Goal: Task Accomplishment & Management: Manage account settings

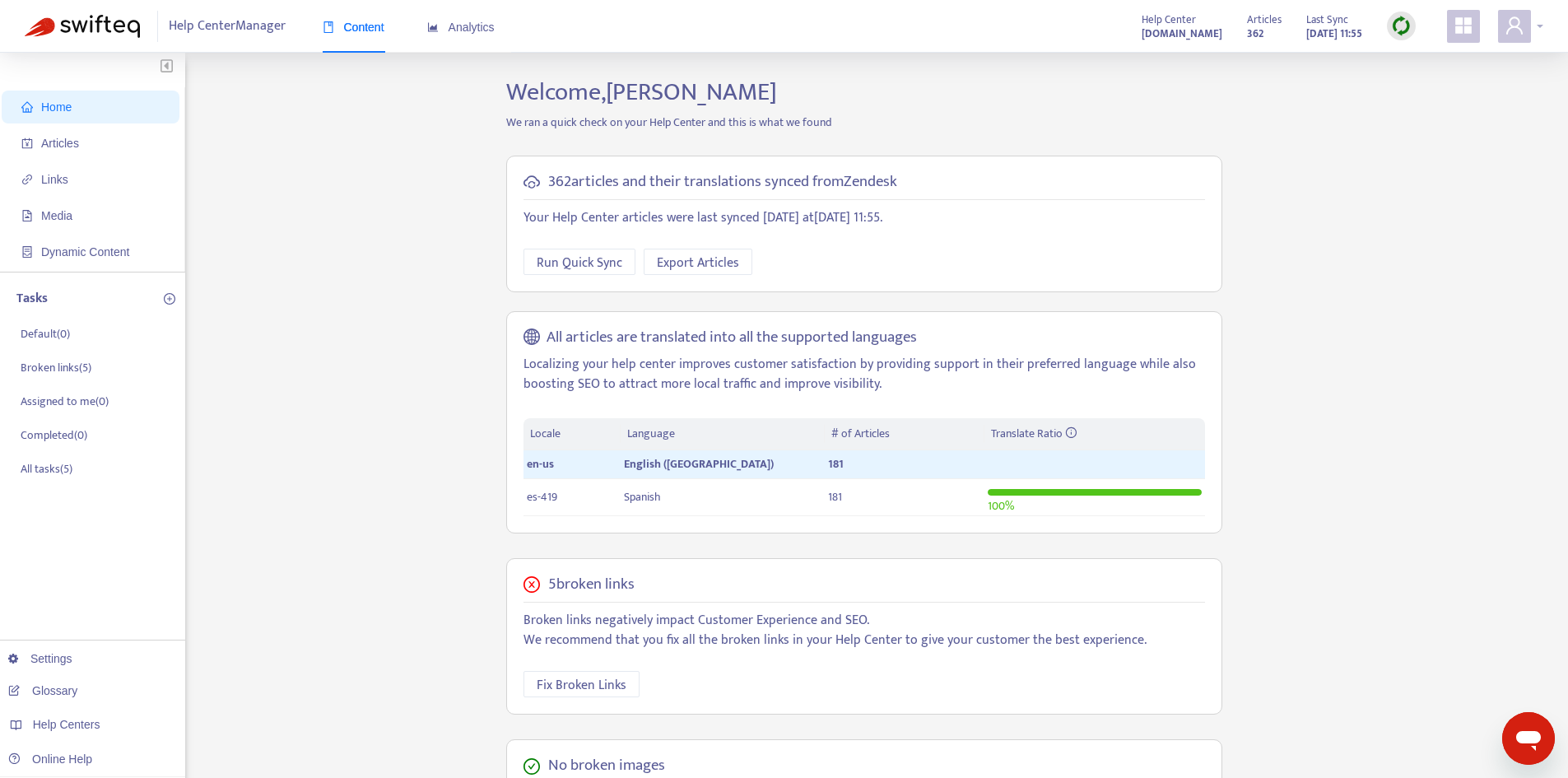
click at [1499, 24] on span at bounding box center [1515, 27] width 33 height 33
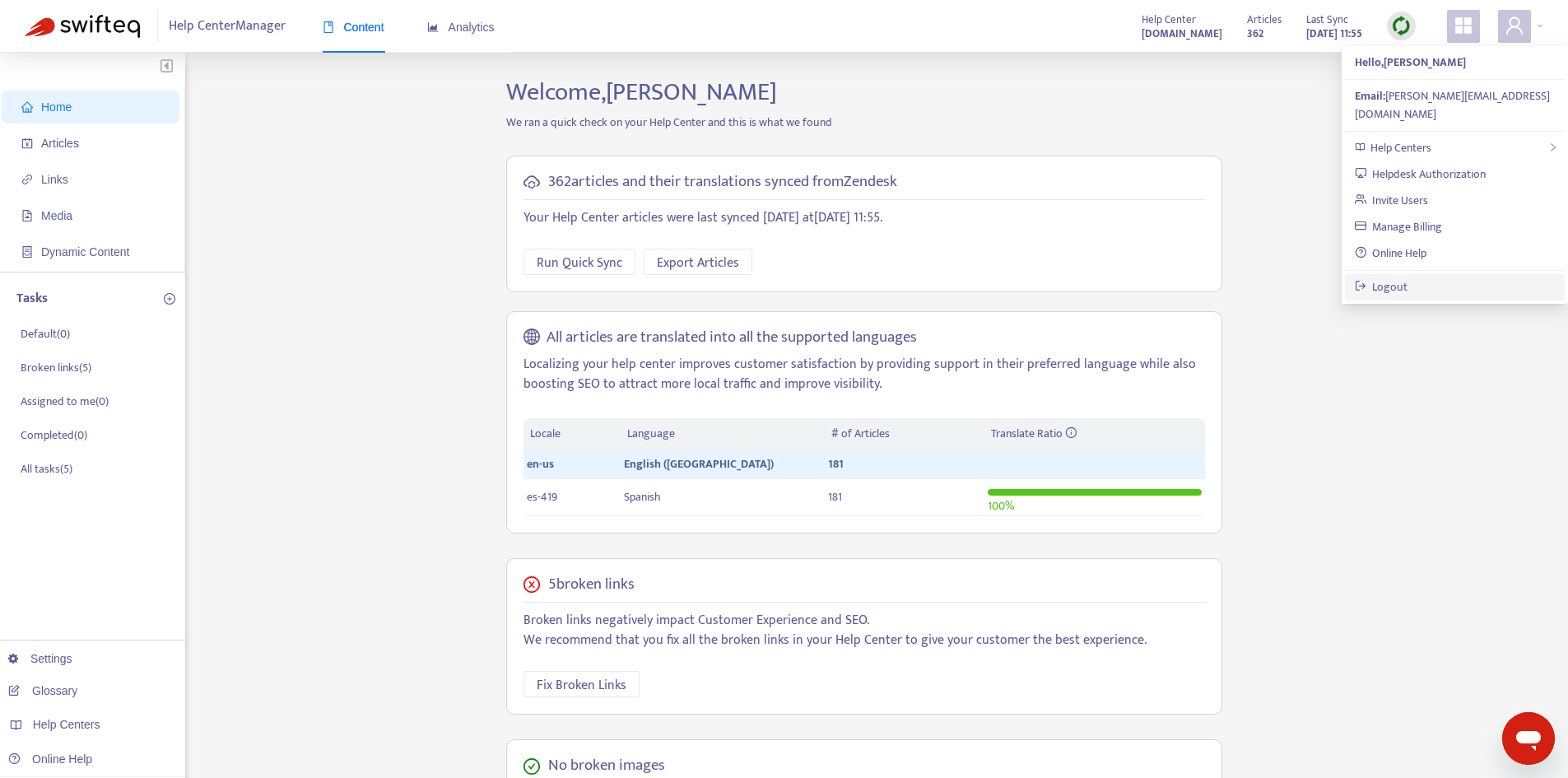
click at [1408, 277] on link "Logout" at bounding box center [1382, 286] width 53 height 19
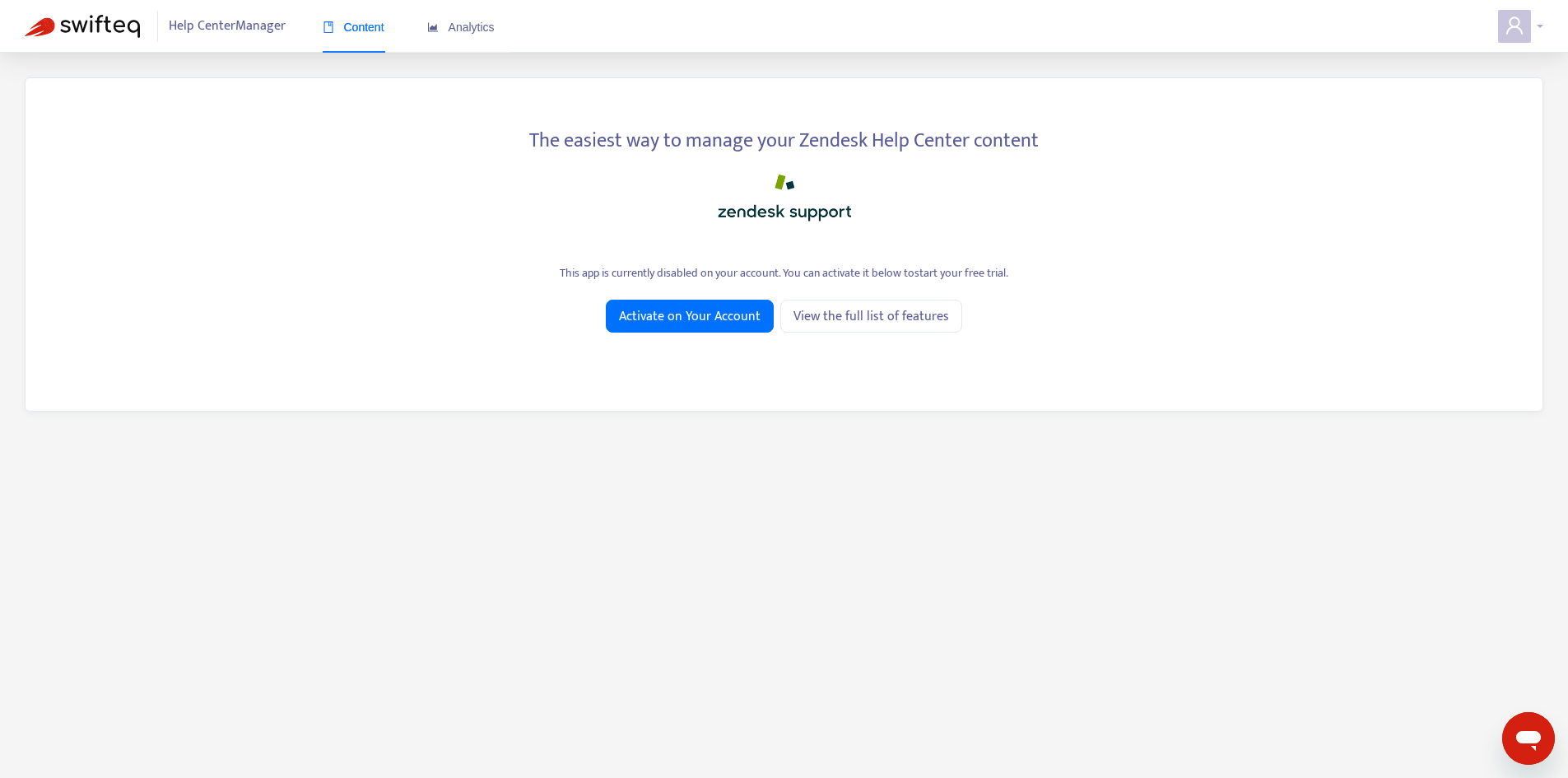
click at [1510, 23] on icon "user" at bounding box center [1514, 25] width 20 height 20
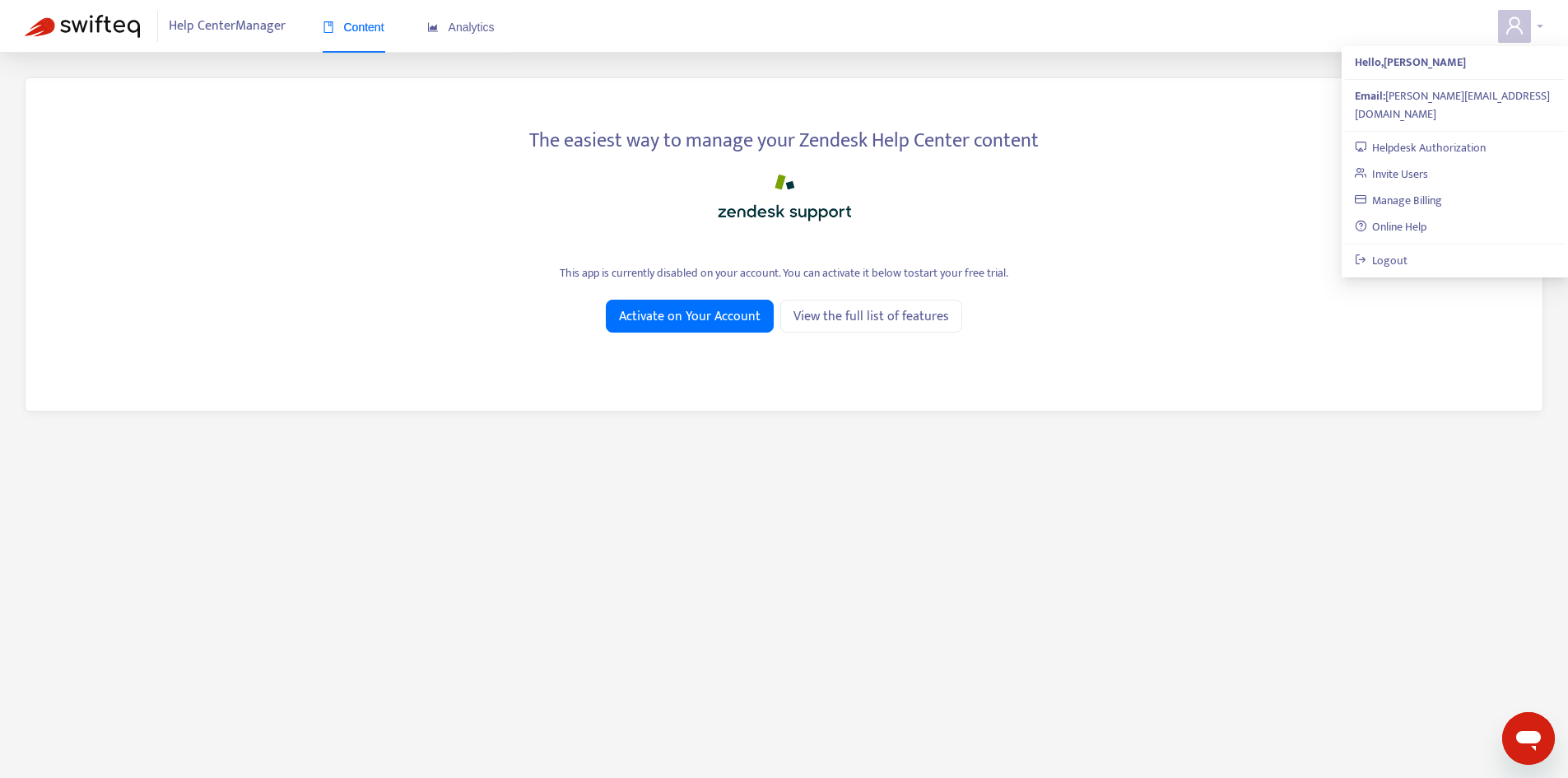
click at [1510, 23] on icon "user" at bounding box center [1514, 25] width 16 height 17
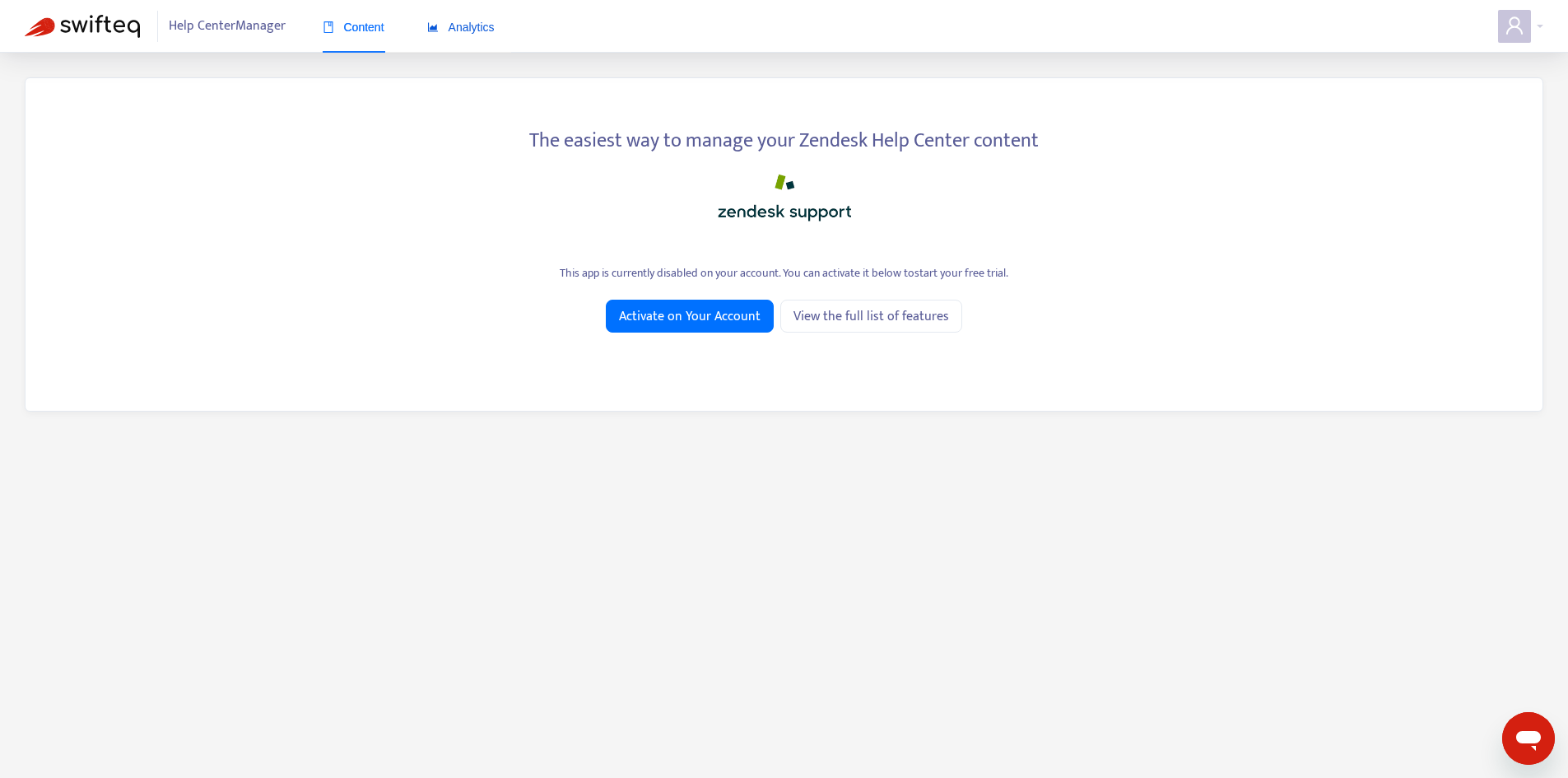
click at [492, 24] on span "Analytics" at bounding box center [461, 27] width 68 height 13
click at [359, 27] on span "Content" at bounding box center [353, 27] width 62 height 13
click at [1517, 20] on icon "user" at bounding box center [1514, 25] width 16 height 17
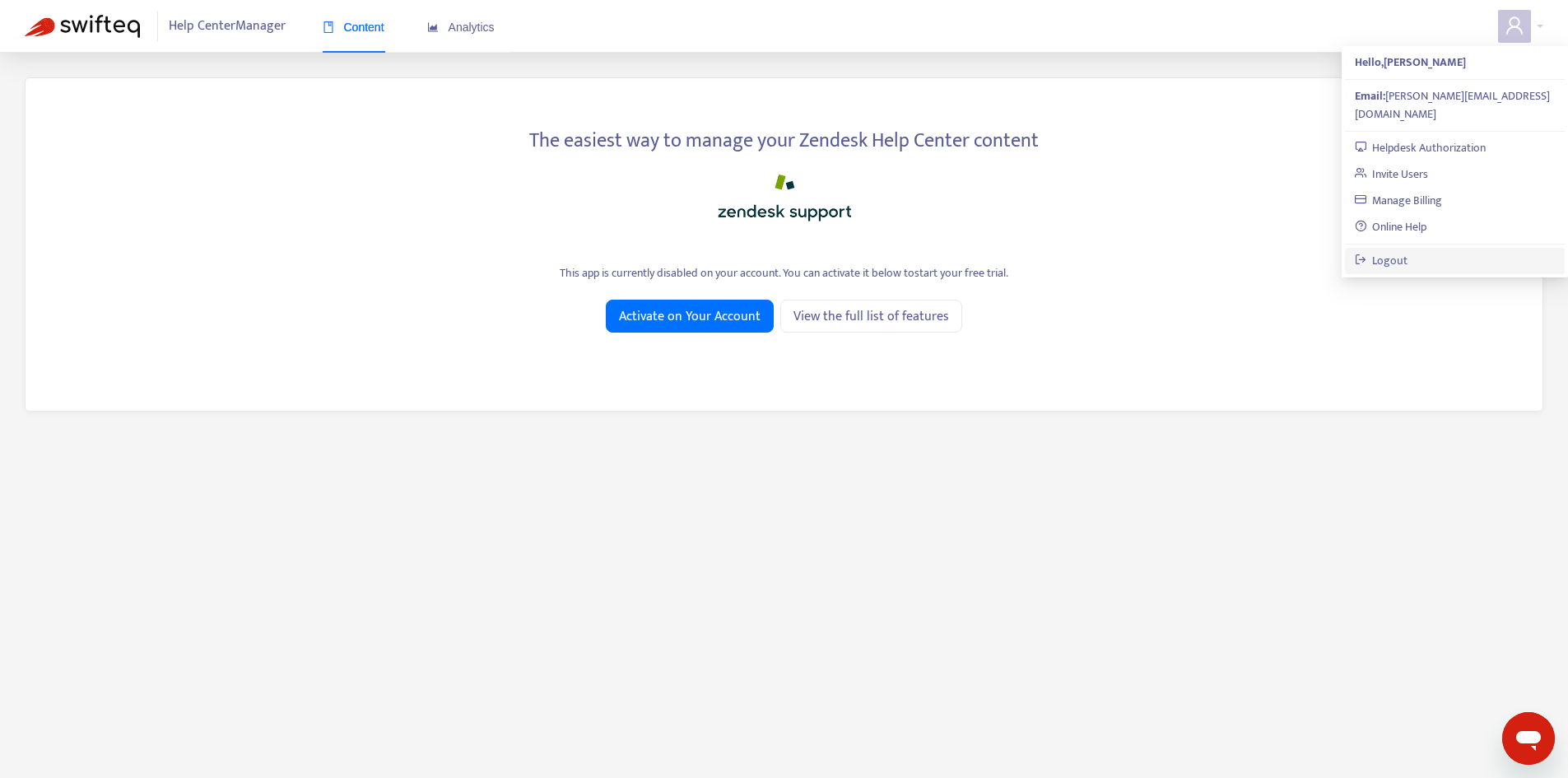
click at [1408, 251] on link "Logout" at bounding box center [1382, 261] width 53 height 19
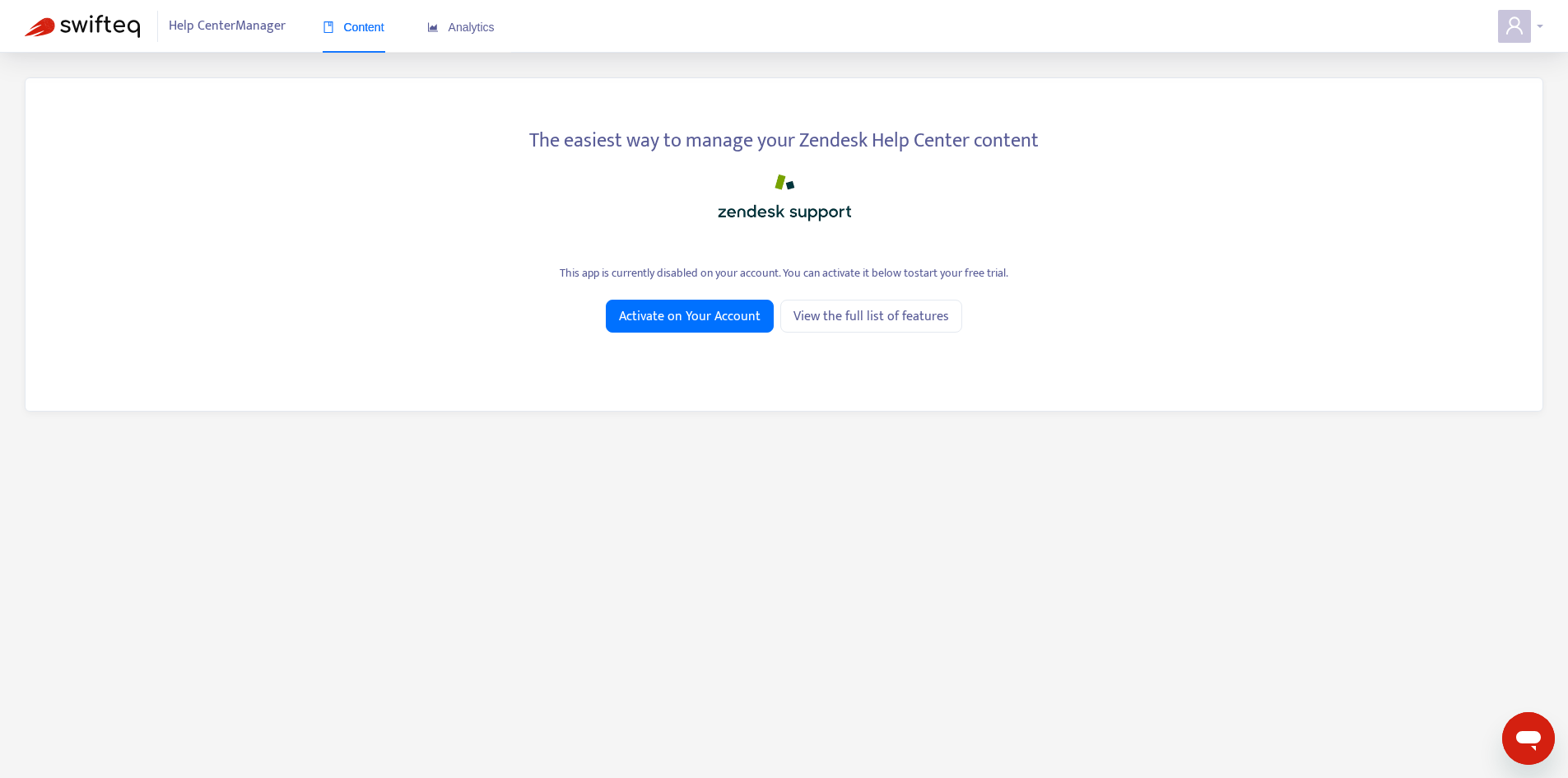
click at [1526, 18] on span at bounding box center [1515, 27] width 33 height 33
click at [1500, 22] on span at bounding box center [1515, 27] width 33 height 33
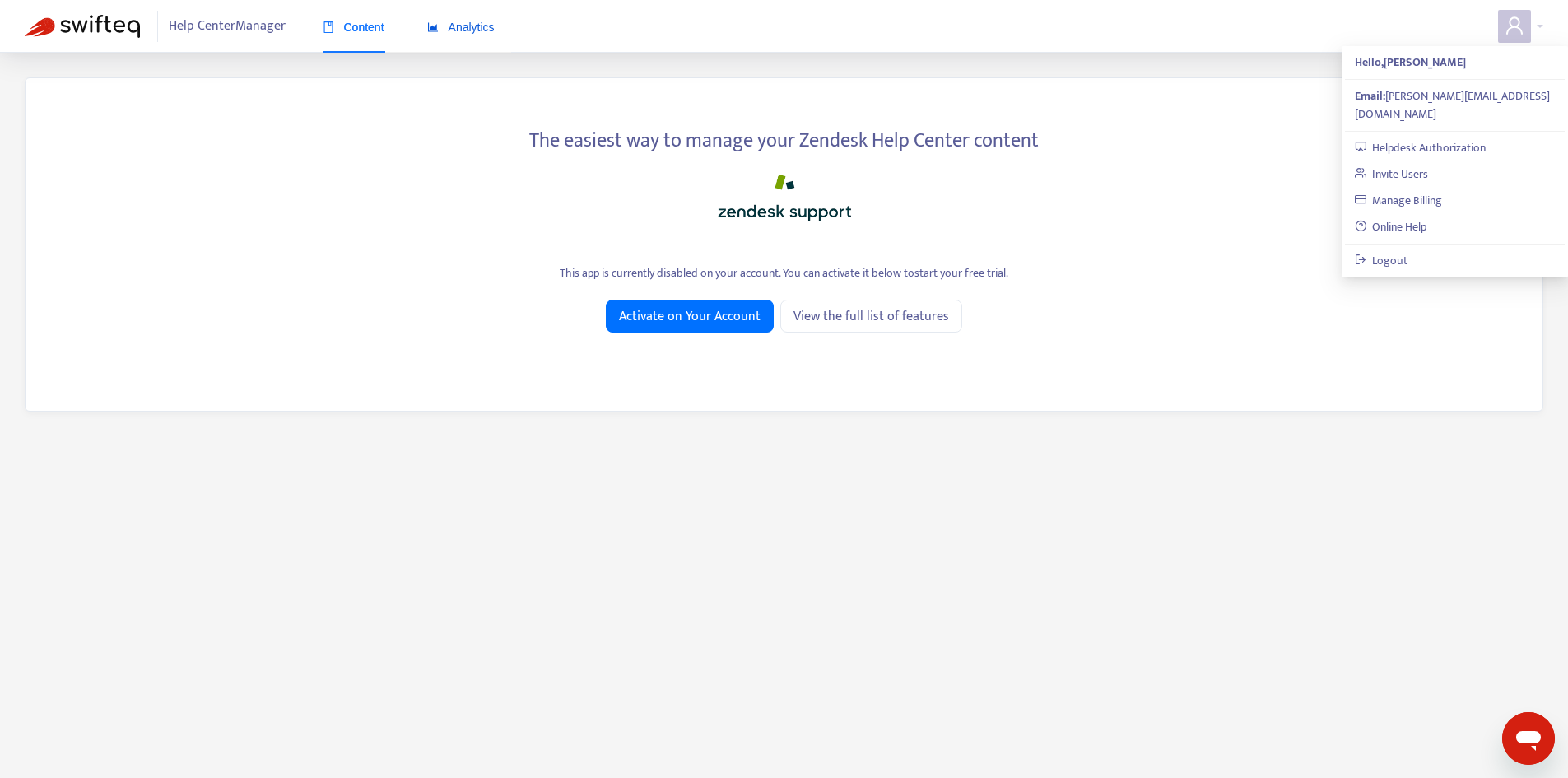
click at [464, 33] on span "Analytics" at bounding box center [461, 27] width 68 height 13
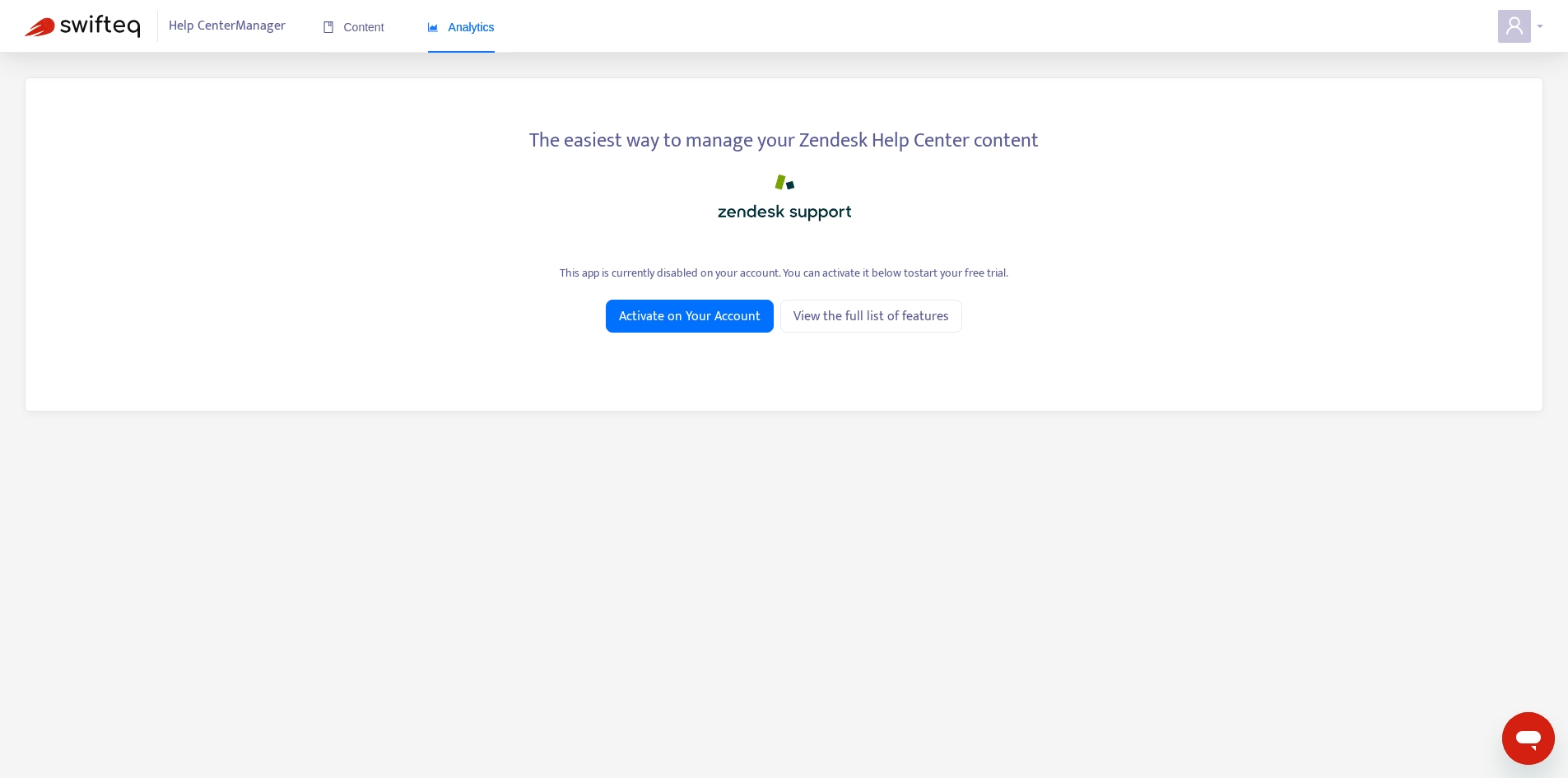
click at [1526, 35] on span at bounding box center [1515, 27] width 33 height 33
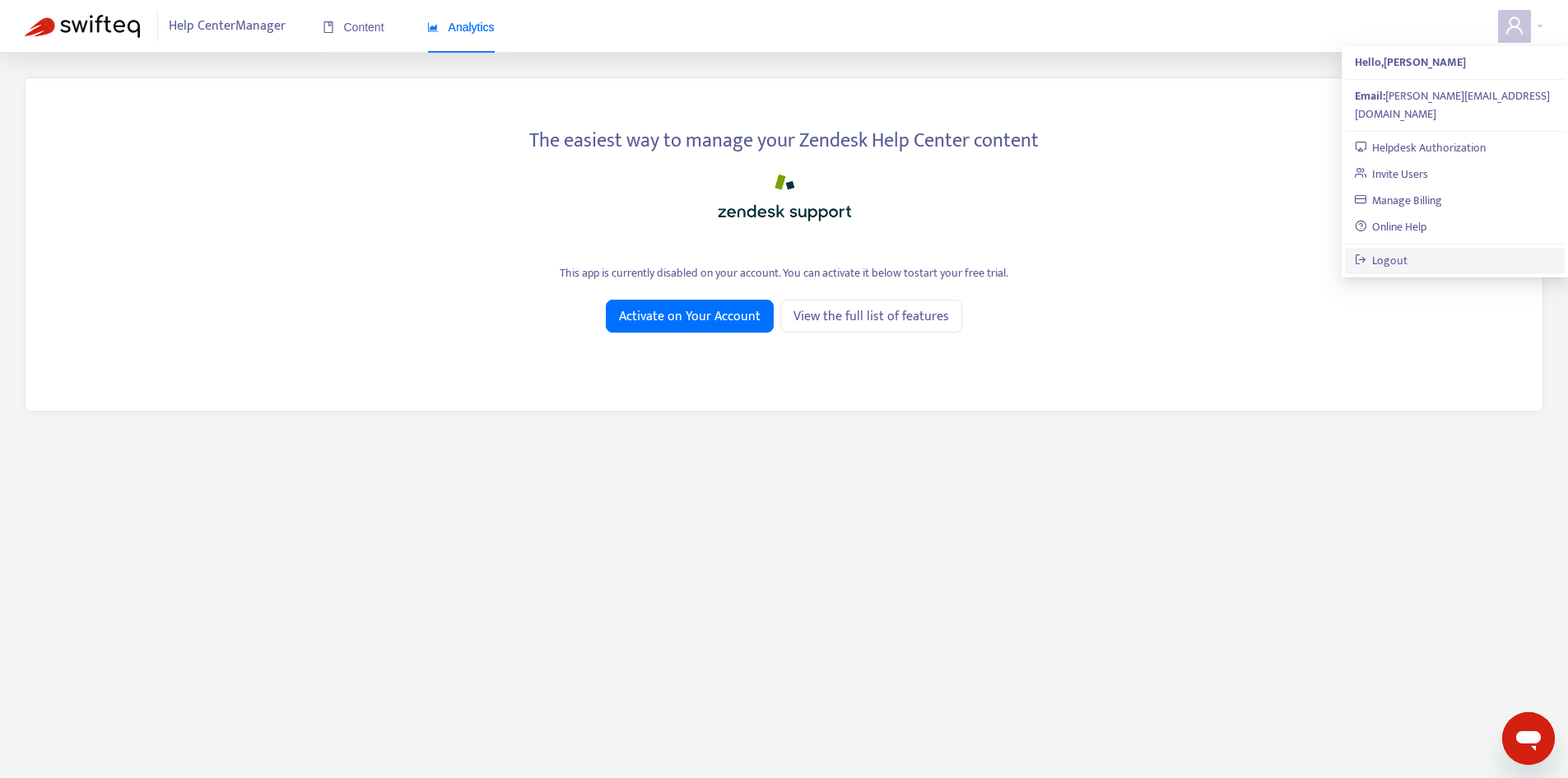
click at [1408, 251] on link "Logout" at bounding box center [1382, 261] width 53 height 19
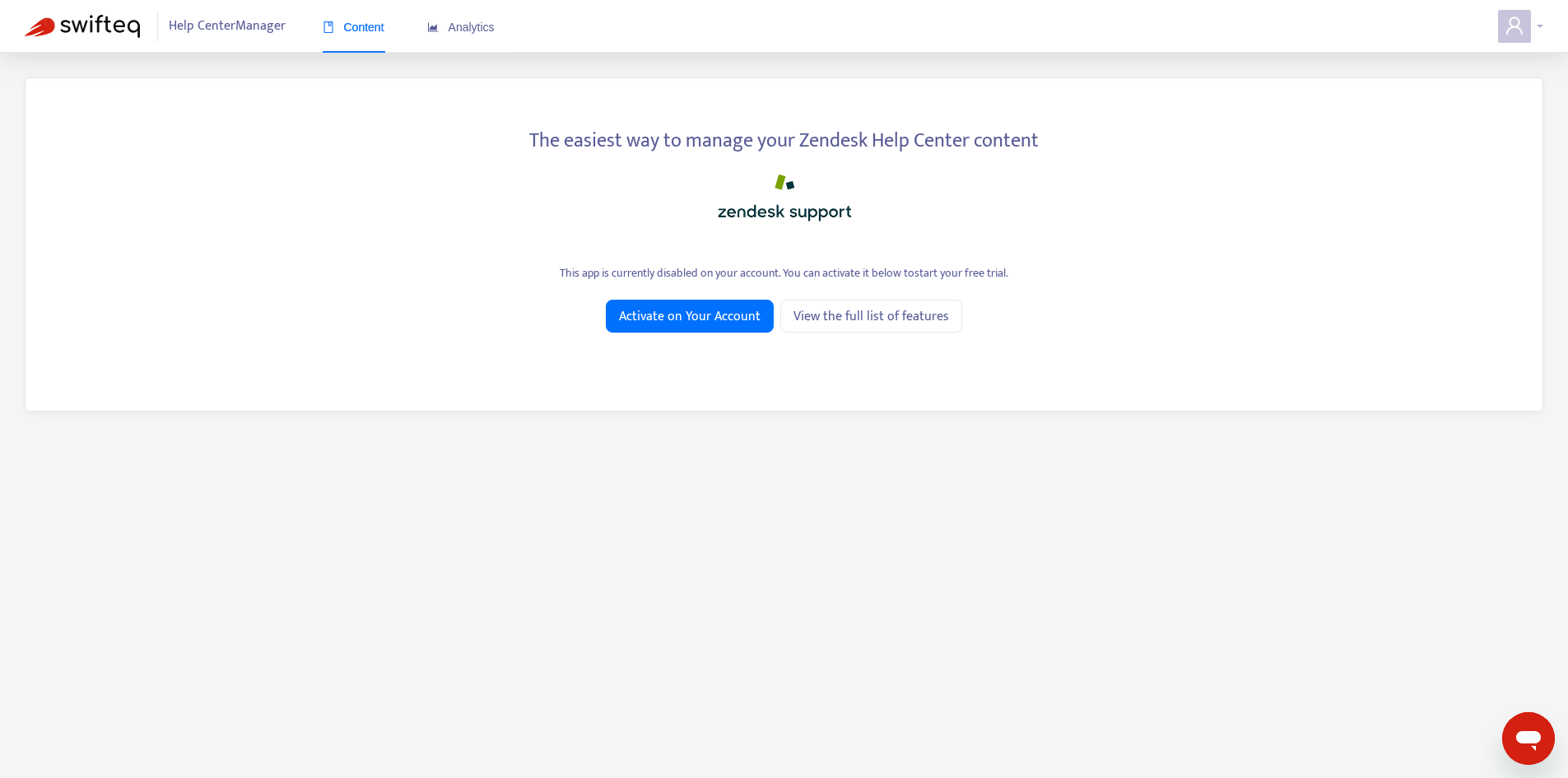
drag, startPoint x: 1520, startPoint y: 16, endPoint x: 1562, endPoint y: 154, distance: 144.2
click at [1520, 16] on span at bounding box center [1515, 27] width 33 height 33
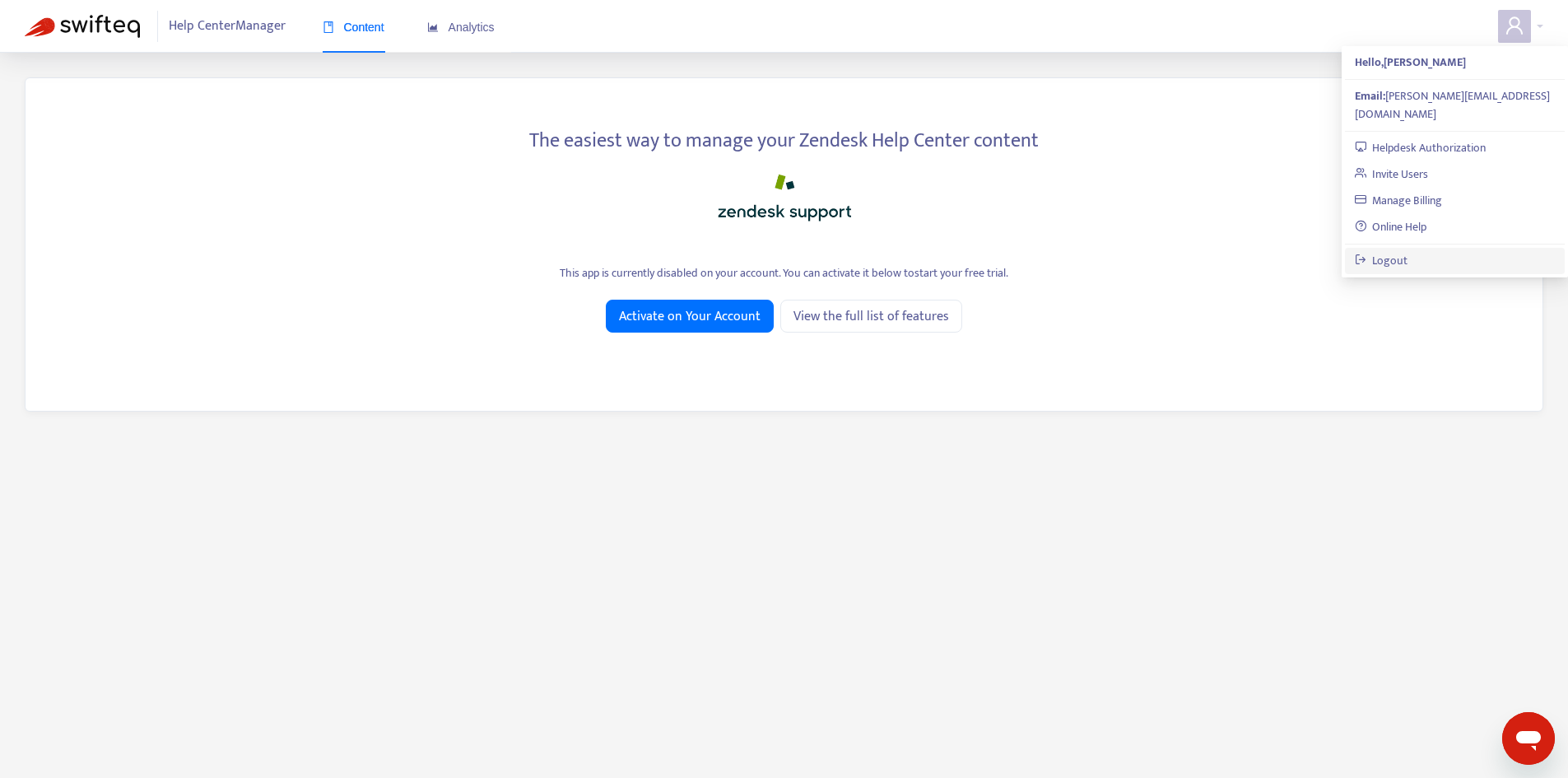
click at [1381, 251] on link "Logout" at bounding box center [1382, 261] width 53 height 19
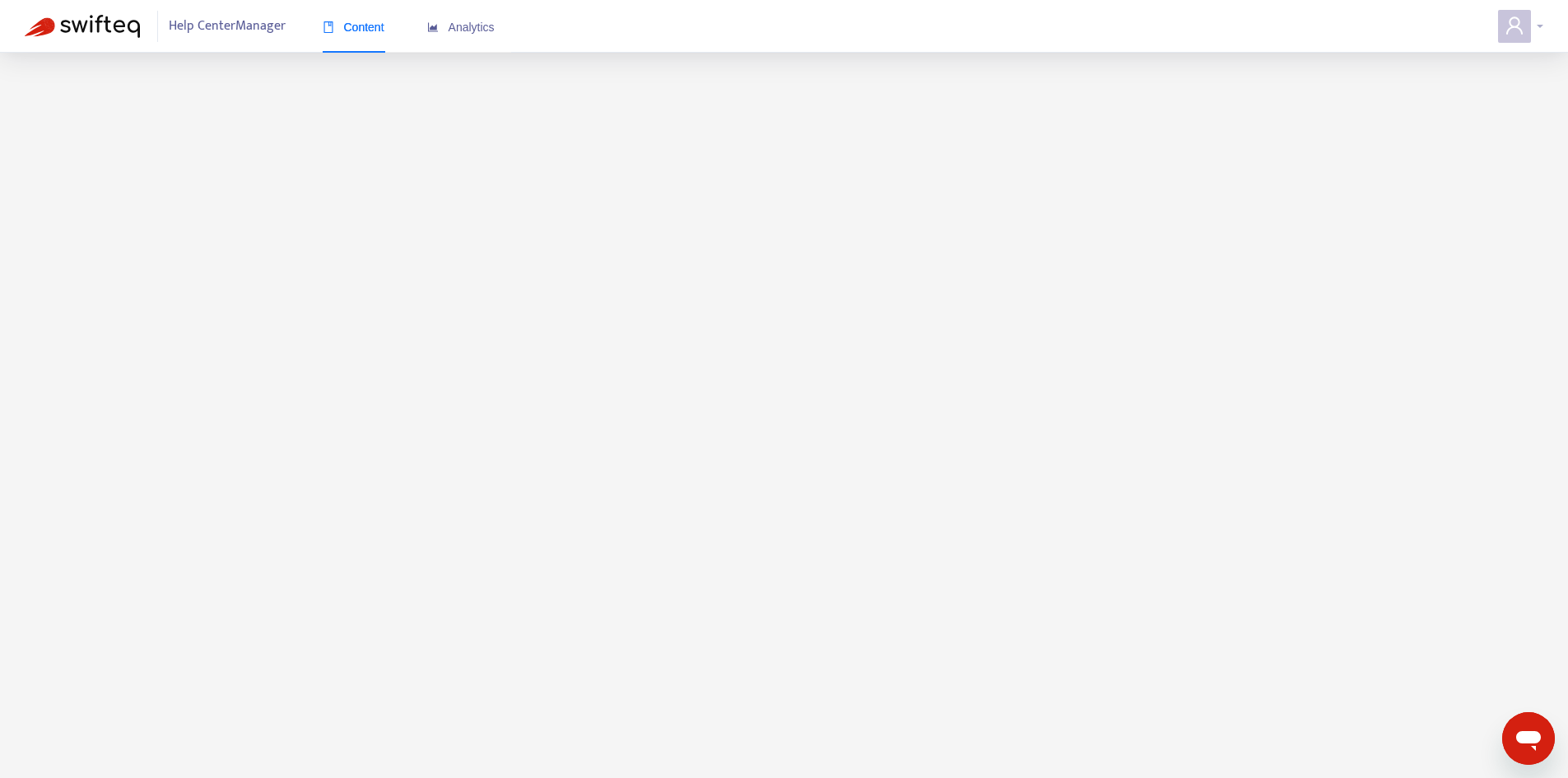
click at [1501, 24] on span at bounding box center [1515, 27] width 33 height 33
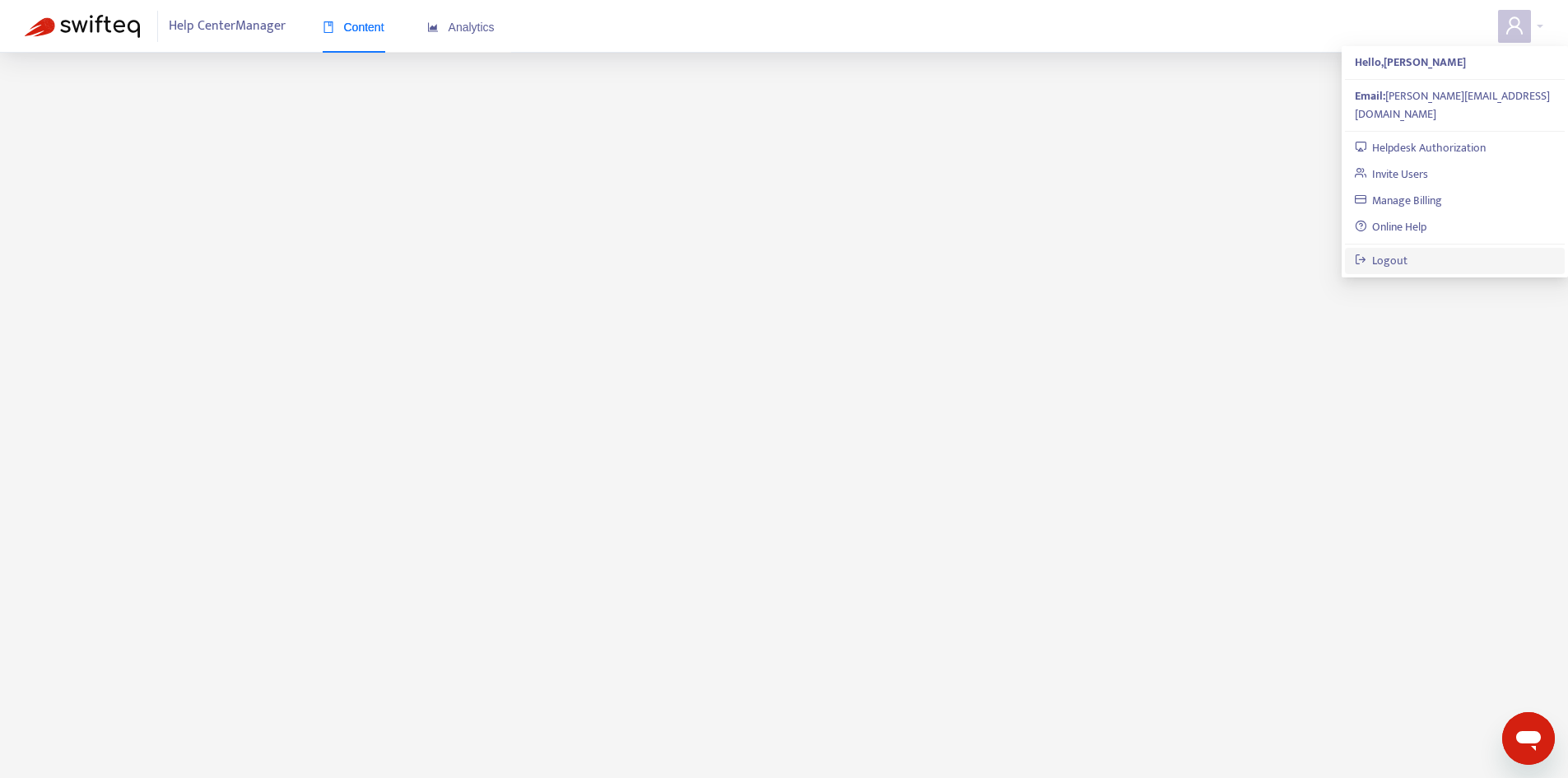
click at [1408, 251] on link "Logout" at bounding box center [1382, 261] width 53 height 19
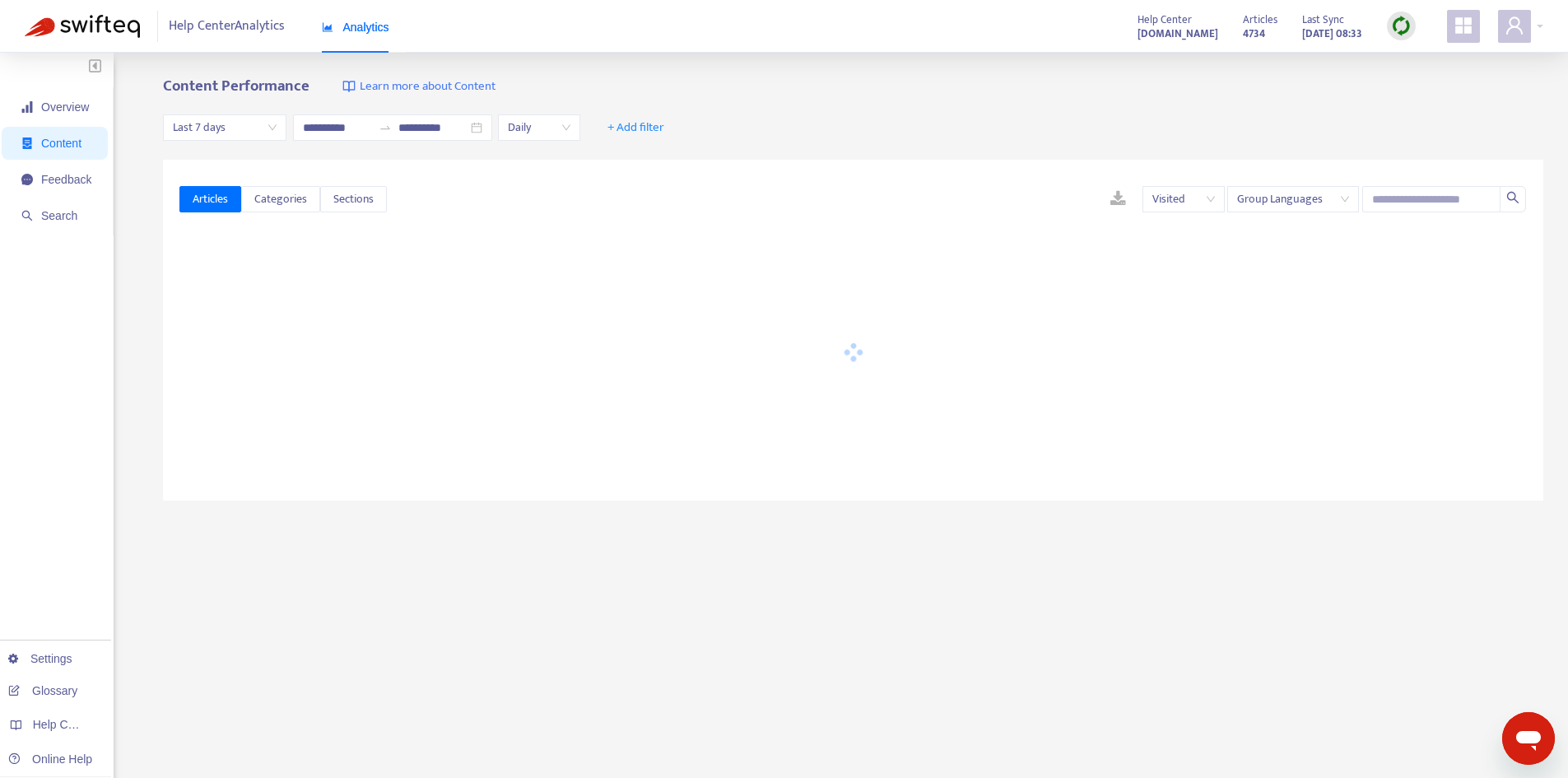
click at [1052, 502] on div "**********" at bounding box center [853, 558] width 1380 height 963
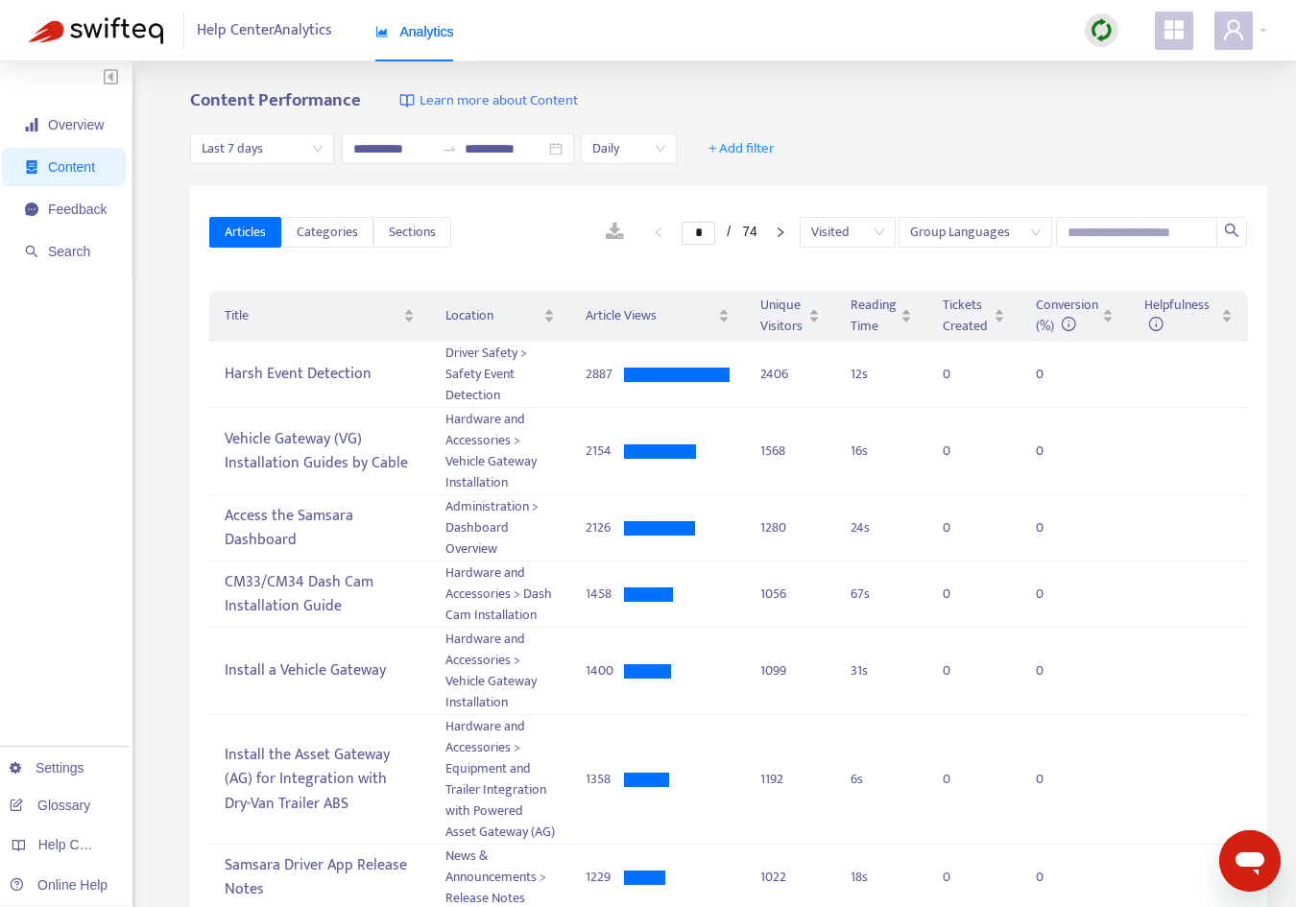
click at [1245, 151] on div "**********" at bounding box center [728, 149] width 1077 height 74
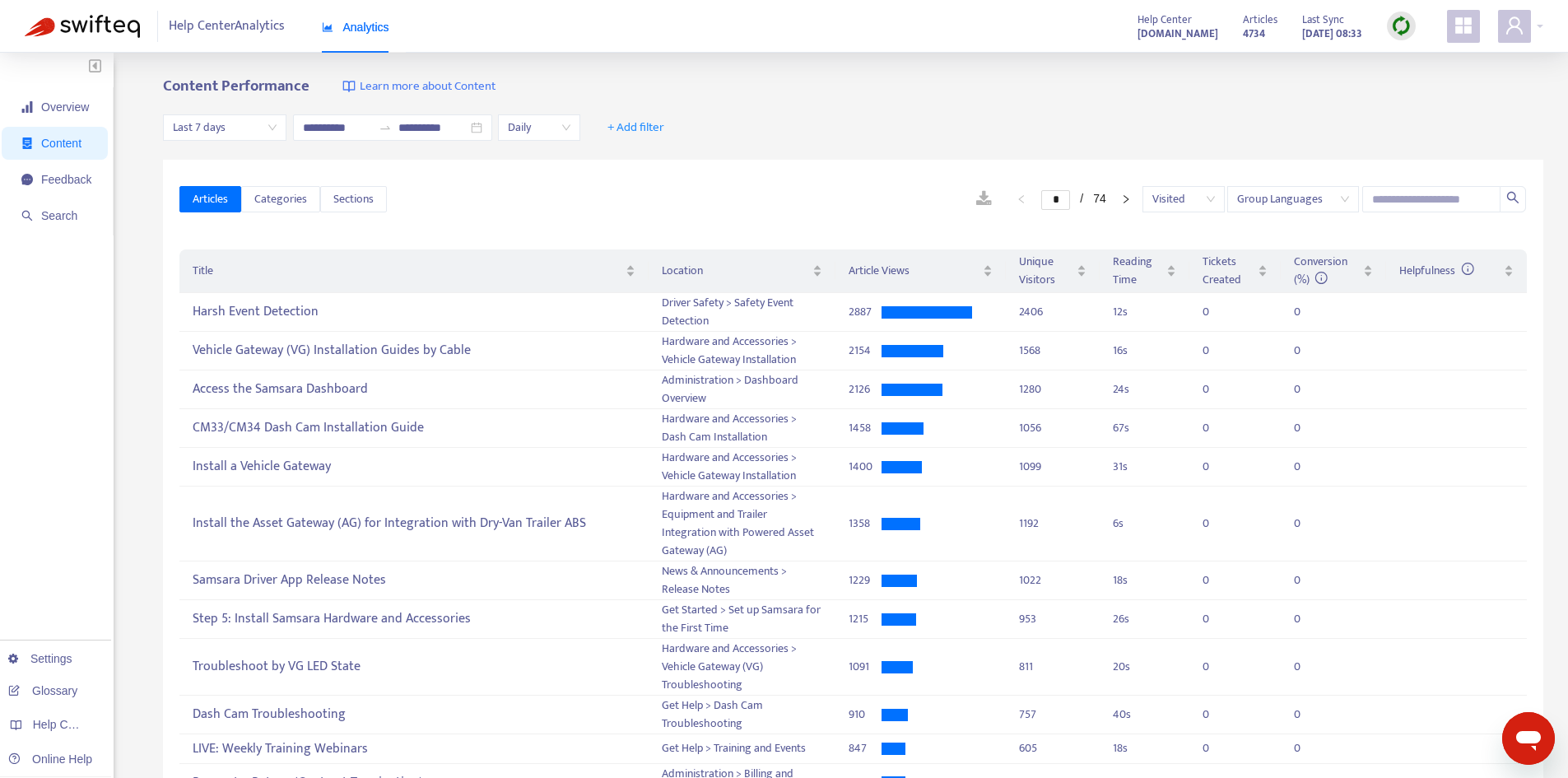
click at [252, 133] on span "Last 7 days" at bounding box center [225, 127] width 104 height 25
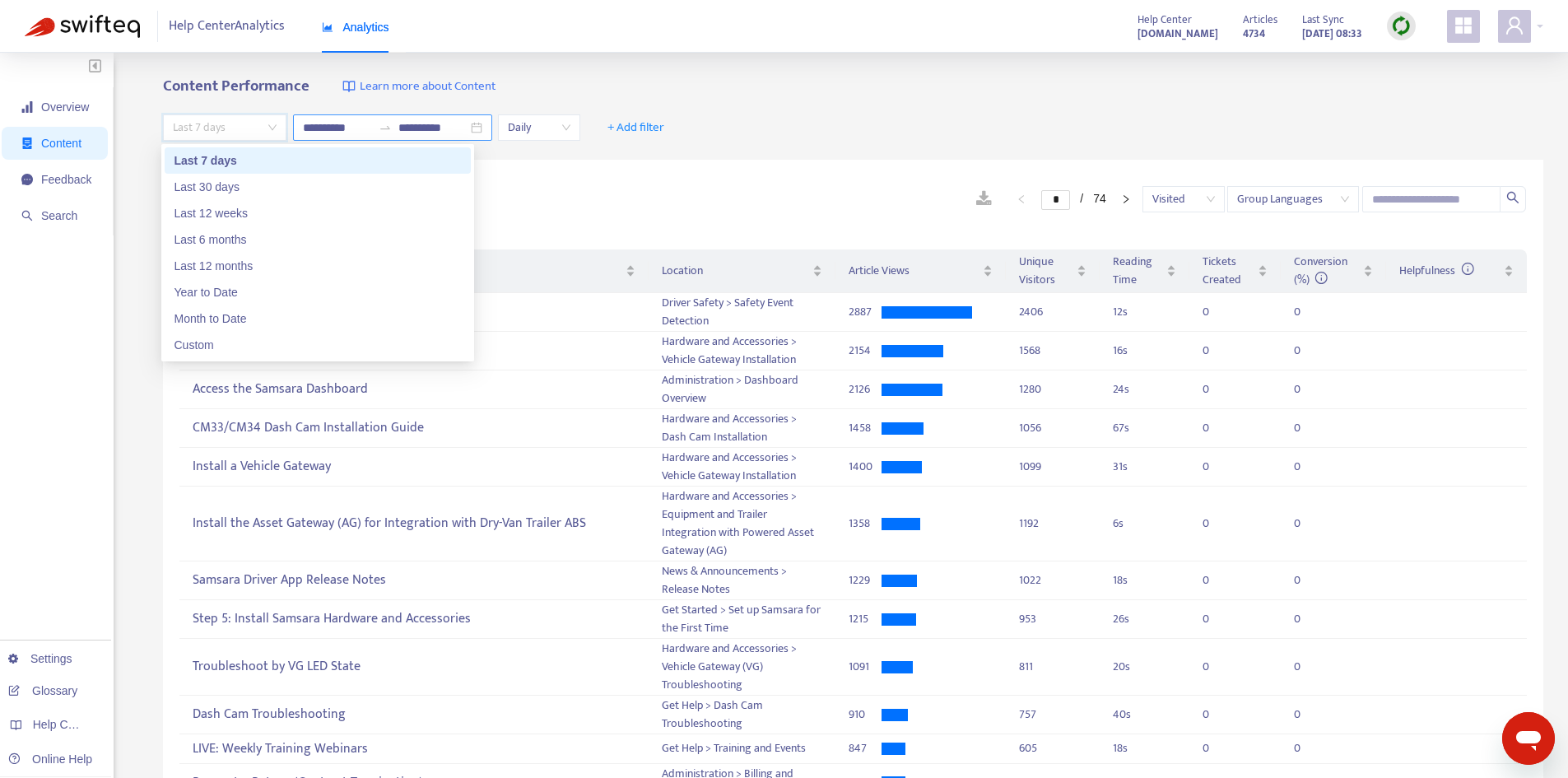
click at [392, 124] on icon "swap-right" at bounding box center [384, 127] width 13 height 13
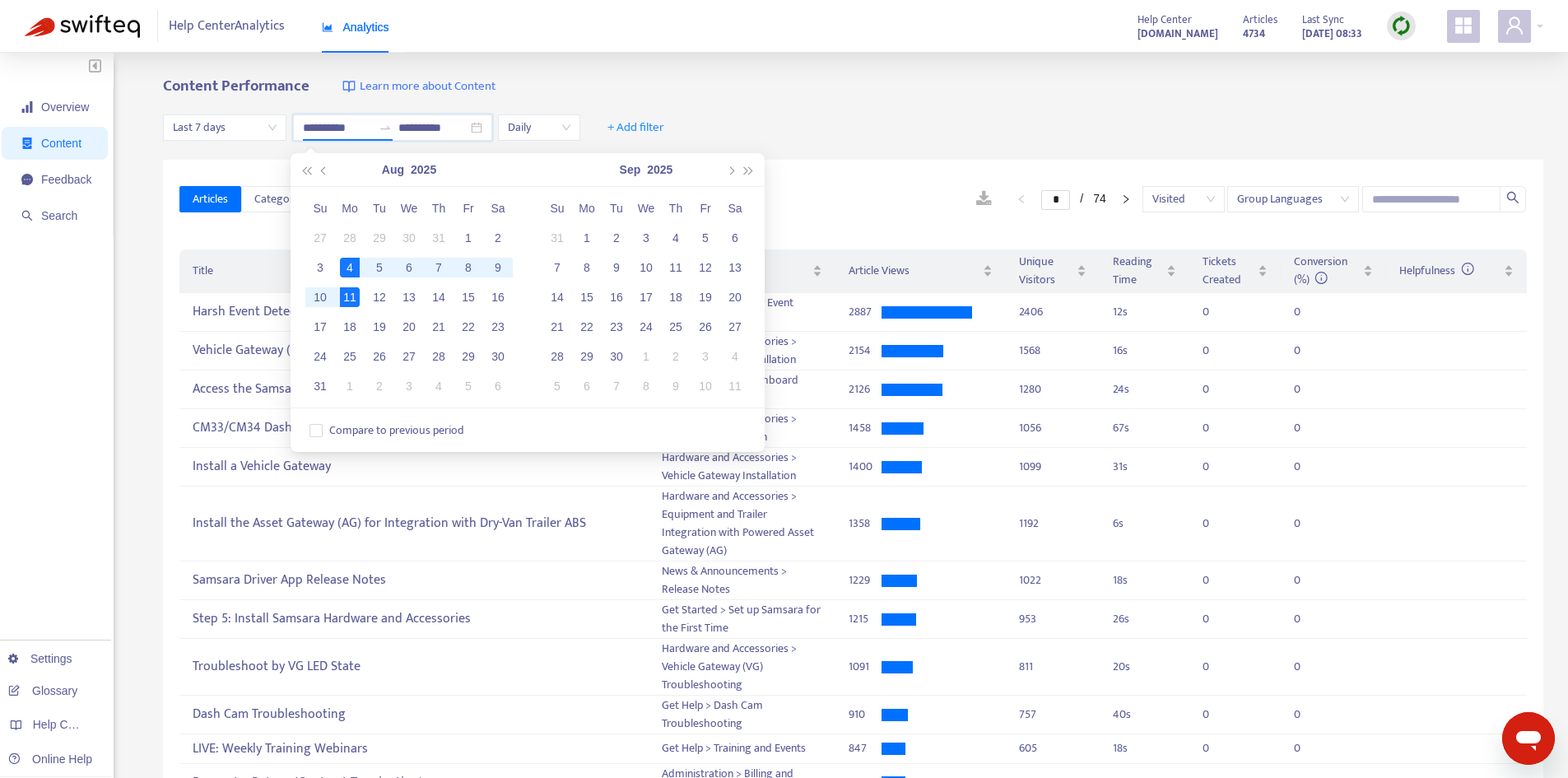
type input "**********"
click at [349, 298] on div "11" at bounding box center [349, 297] width 20 height 20
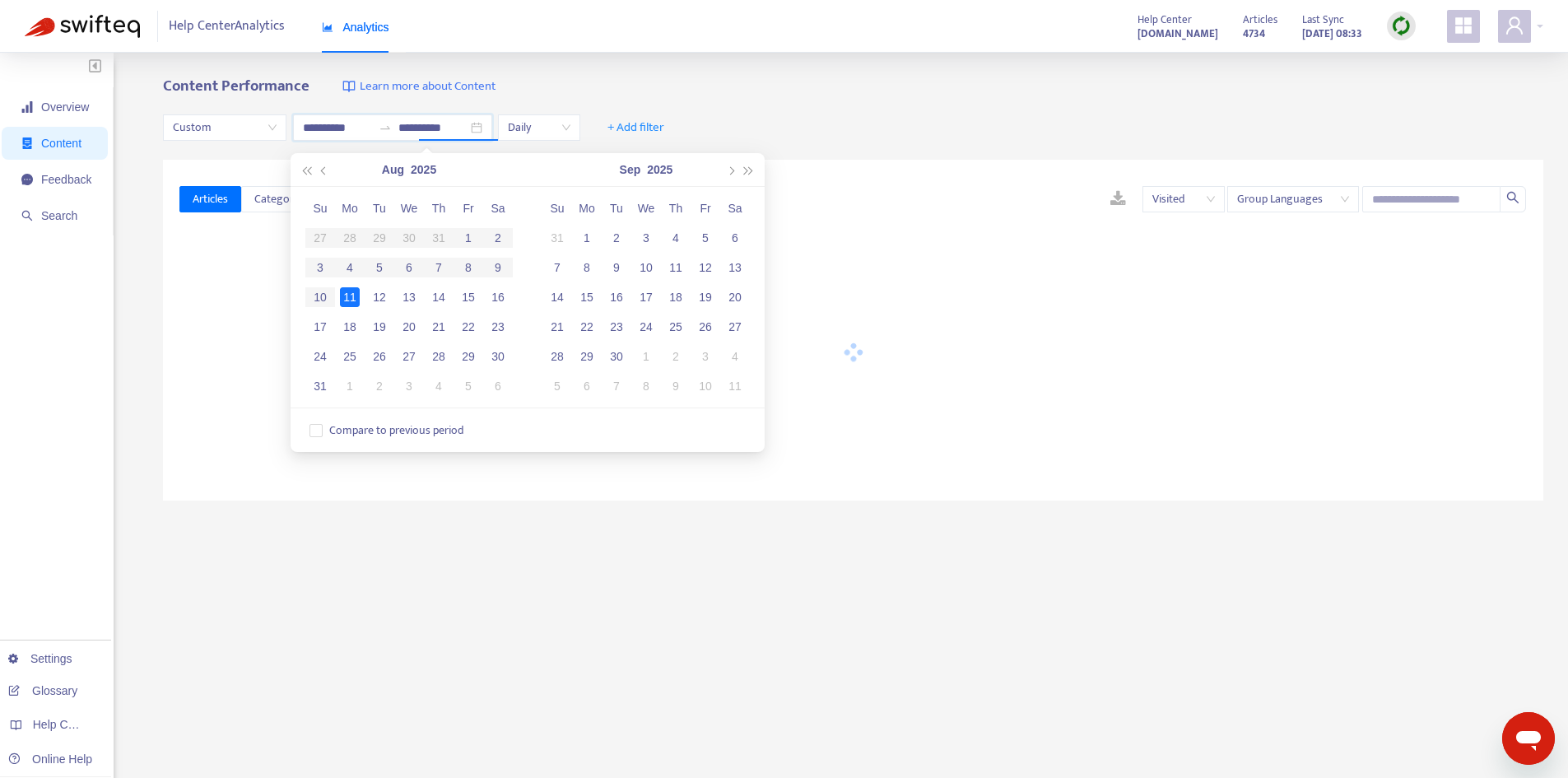
click at [349, 298] on div "11" at bounding box center [349, 297] width 20 height 20
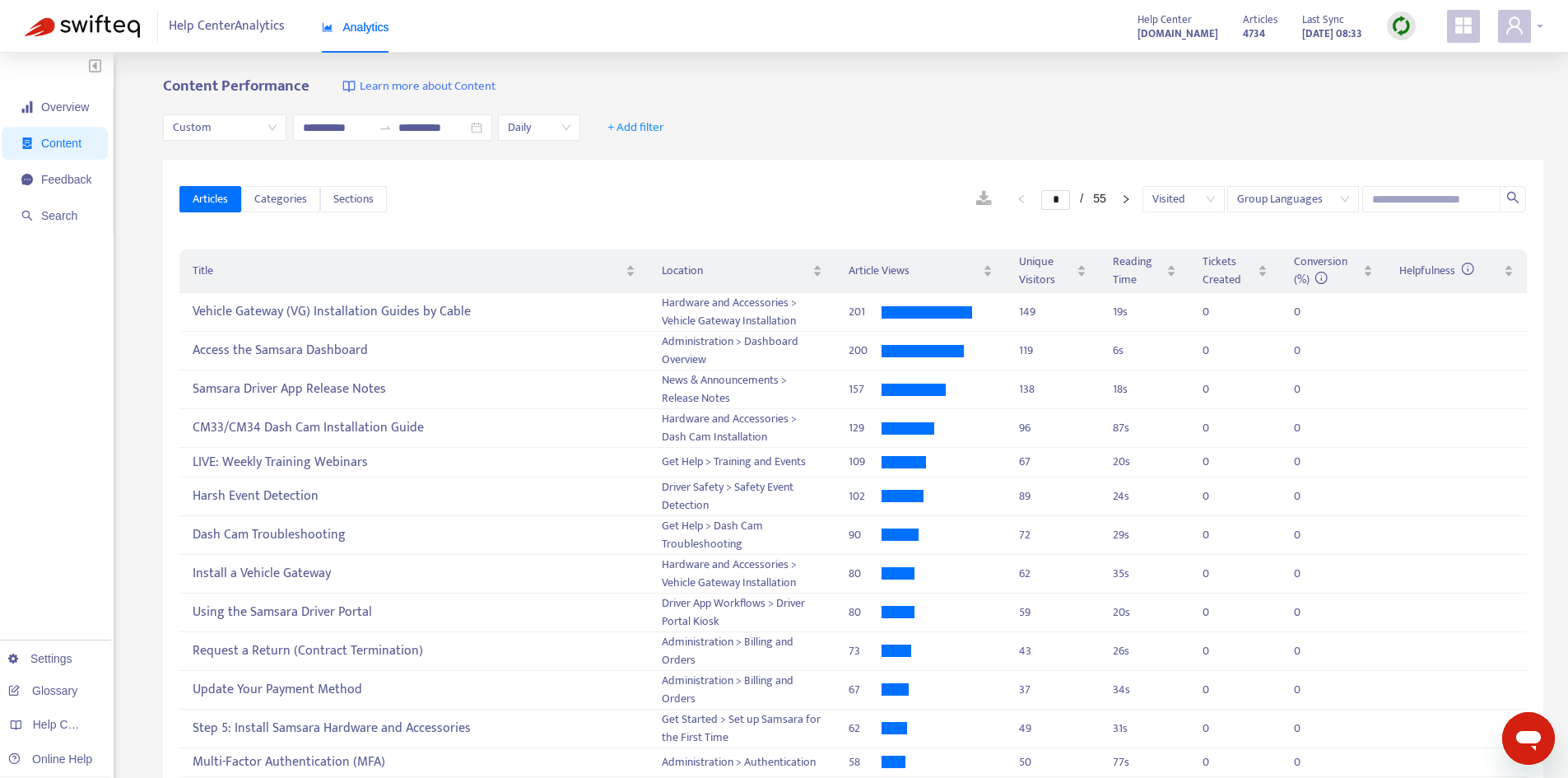
click at [1523, 31] on icon "user" at bounding box center [1514, 25] width 20 height 20
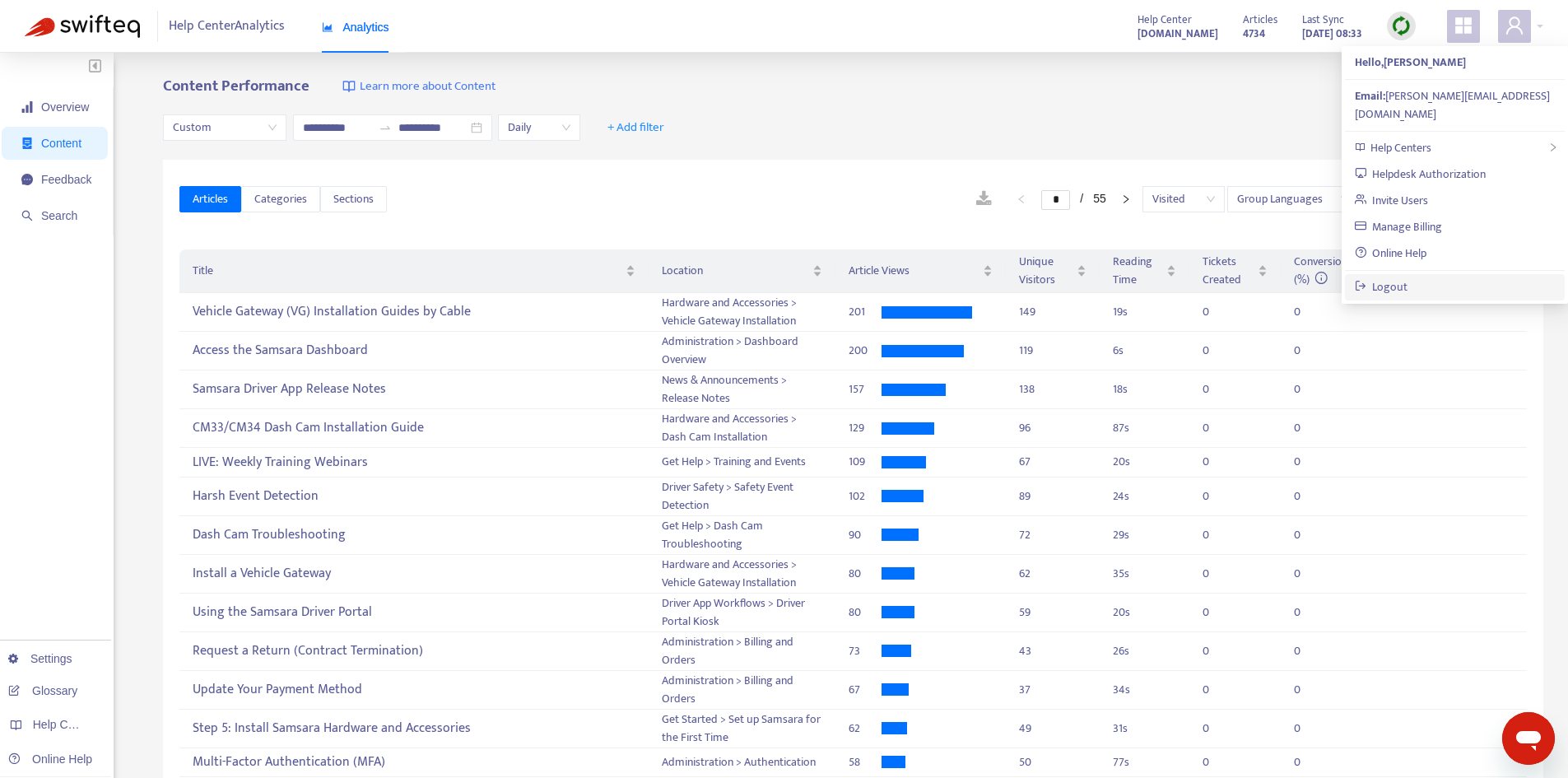
click at [1408, 277] on link "Logout" at bounding box center [1382, 286] width 53 height 19
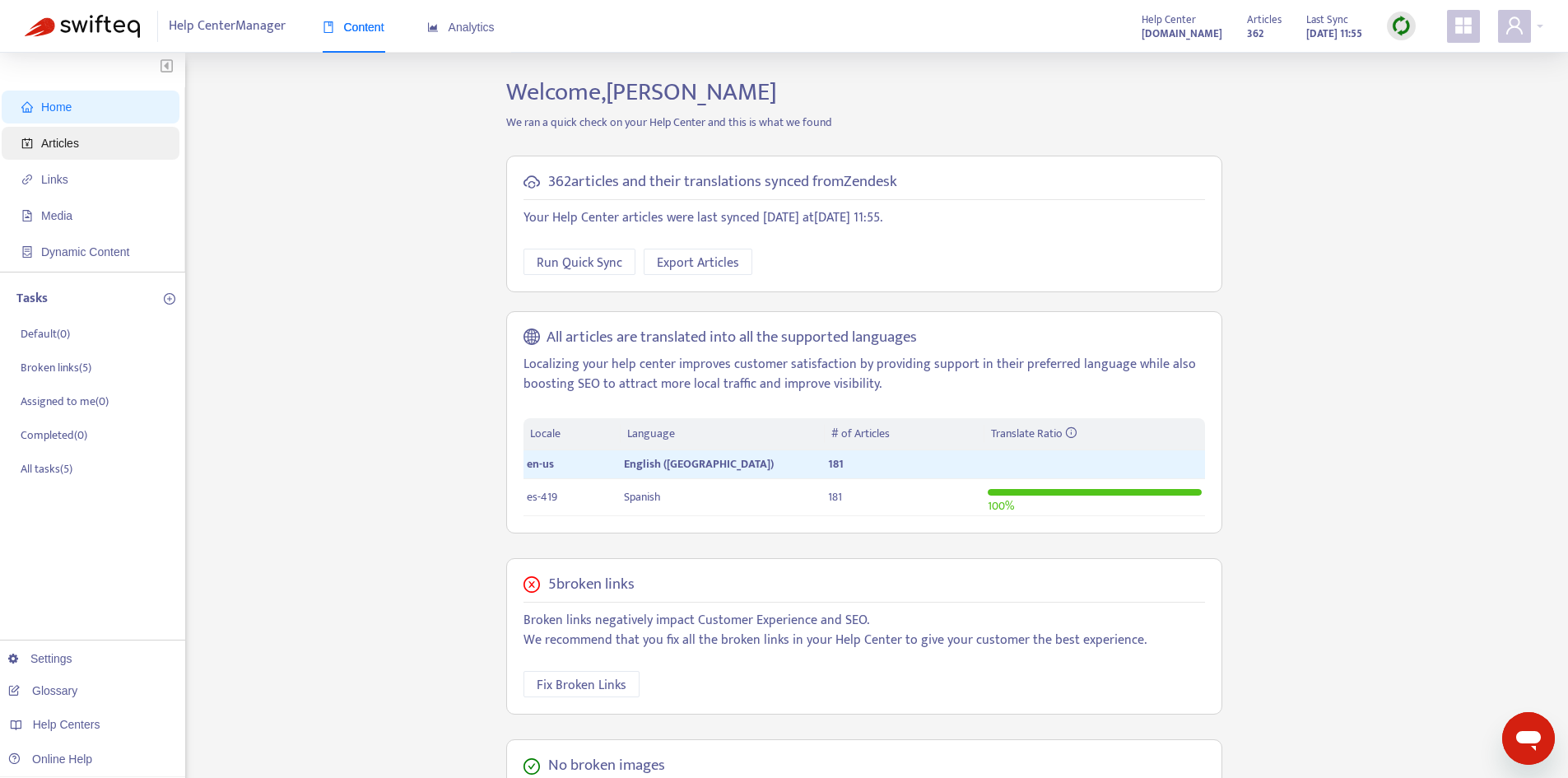
click at [85, 146] on span "Articles" at bounding box center [93, 143] width 145 height 33
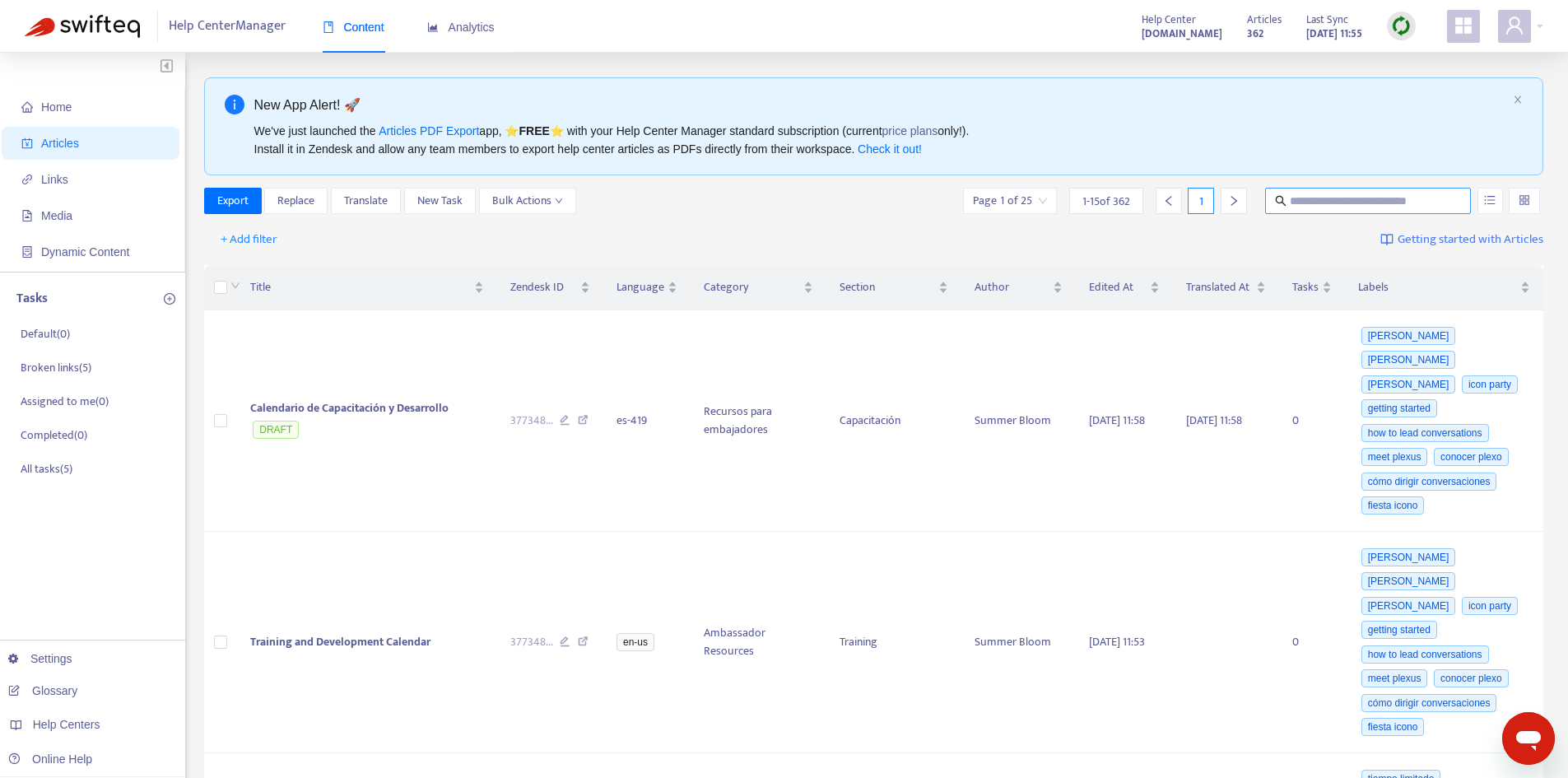
click at [1352, 211] on span at bounding box center [1368, 201] width 206 height 27
paste input "**********"
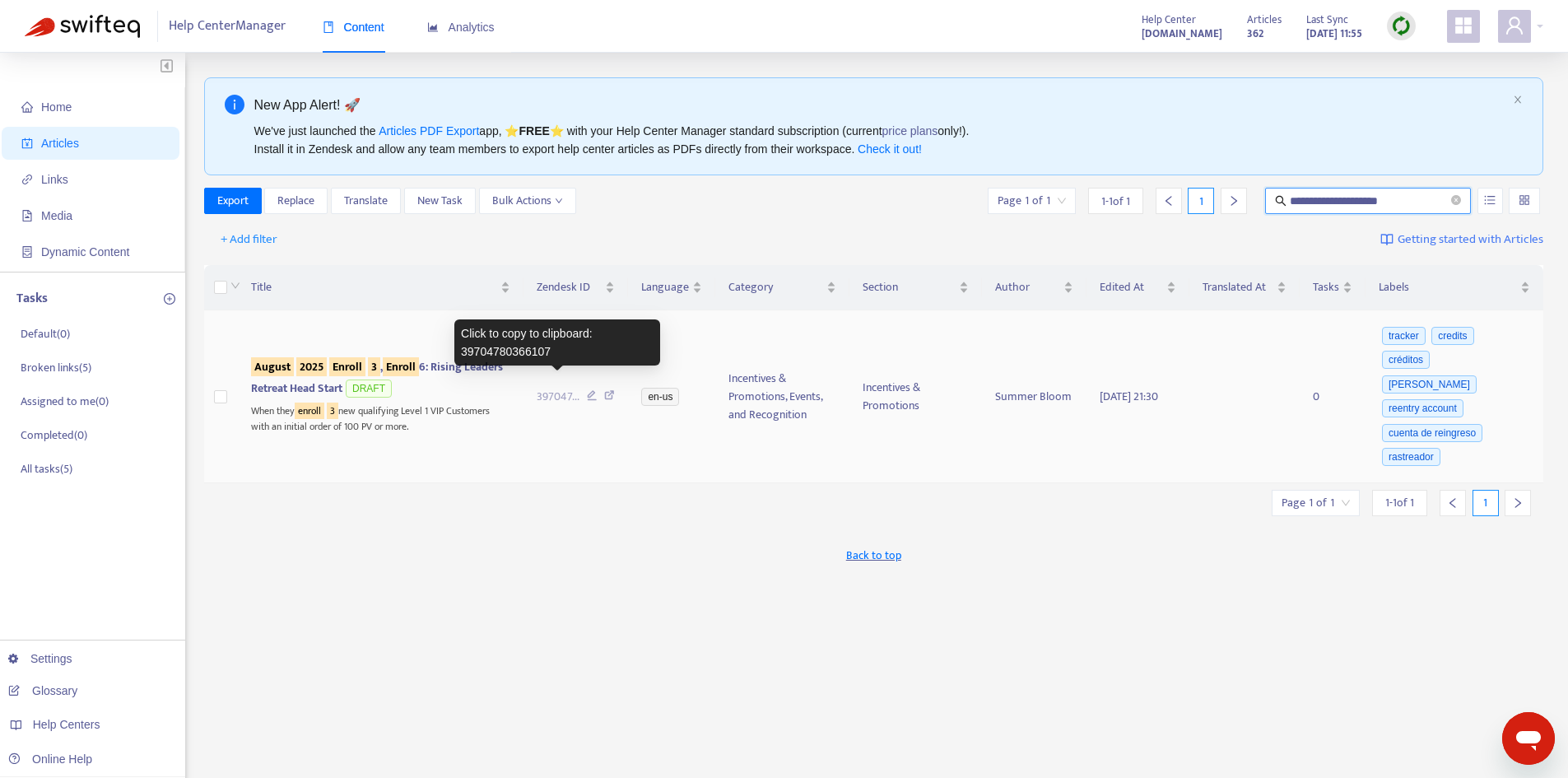
click at [561, 388] on span "397047 ..." at bounding box center [558, 396] width 43 height 18
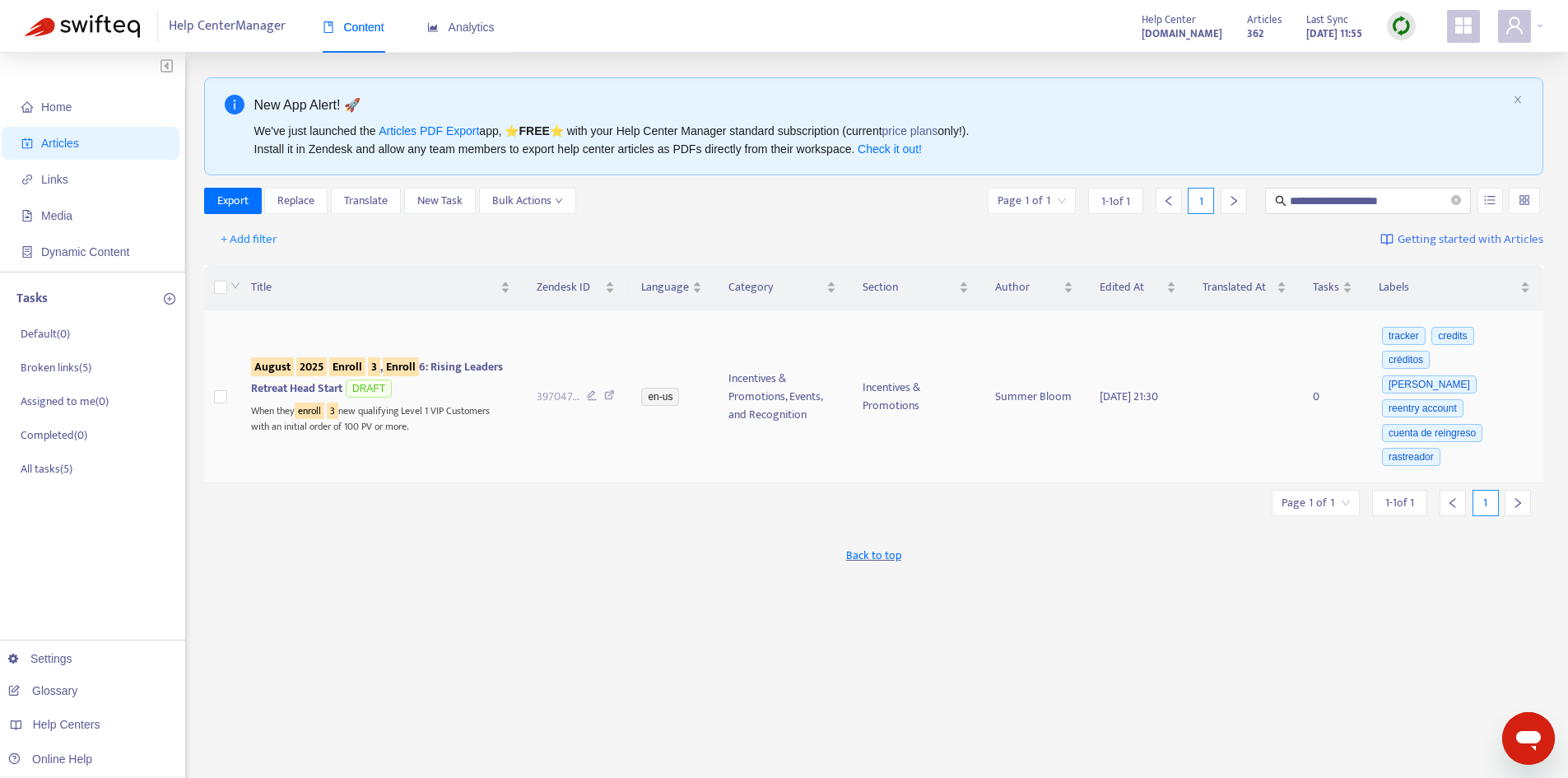
click at [488, 384] on div "August 2025 Enroll 3 , Enroll 6: Rising Leaders Retreat Head Start DRAFT" at bounding box center [381, 379] width 259 height 43
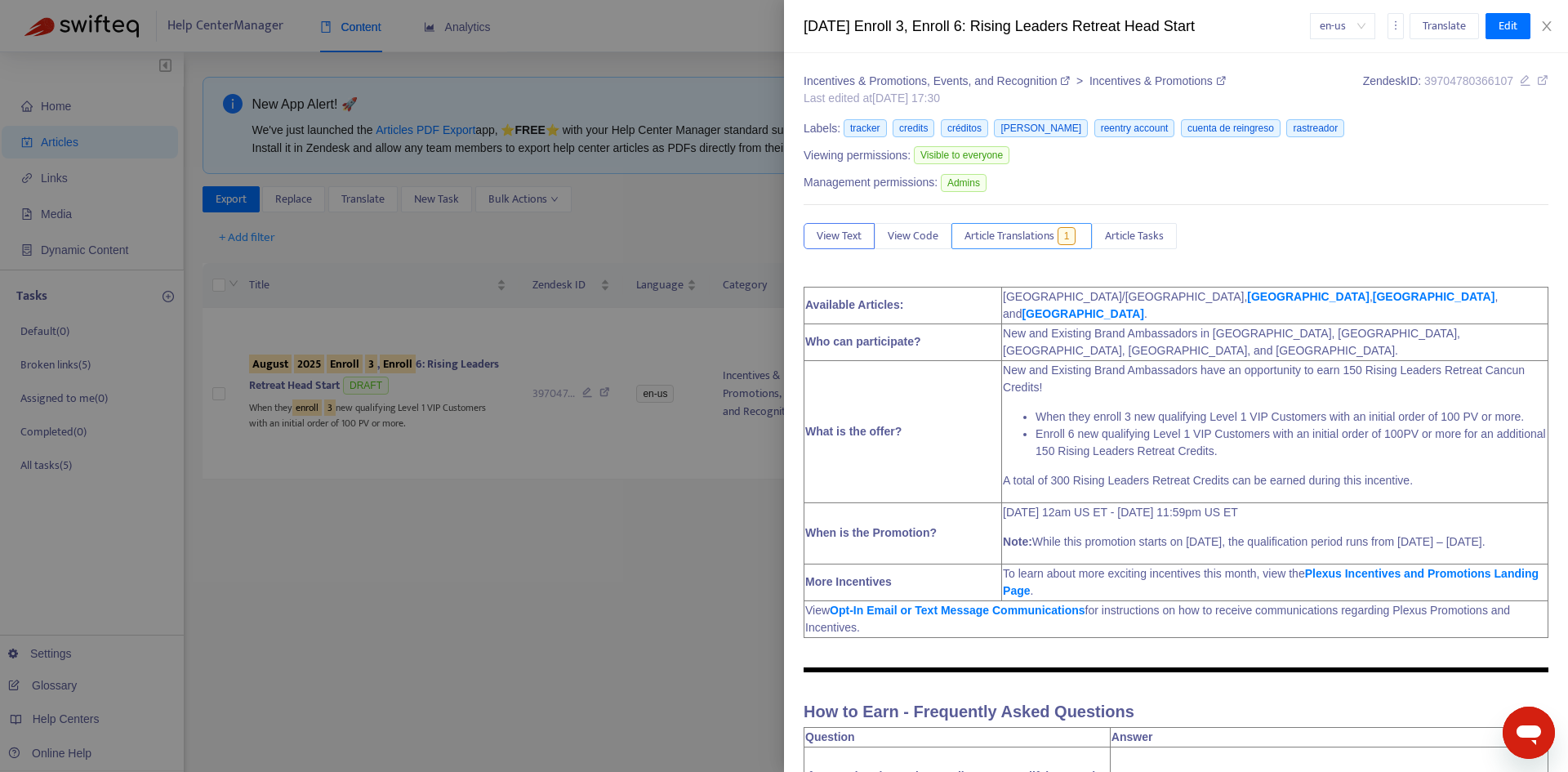
click at [1042, 243] on span "Article Translations" at bounding box center [1009, 236] width 90 height 18
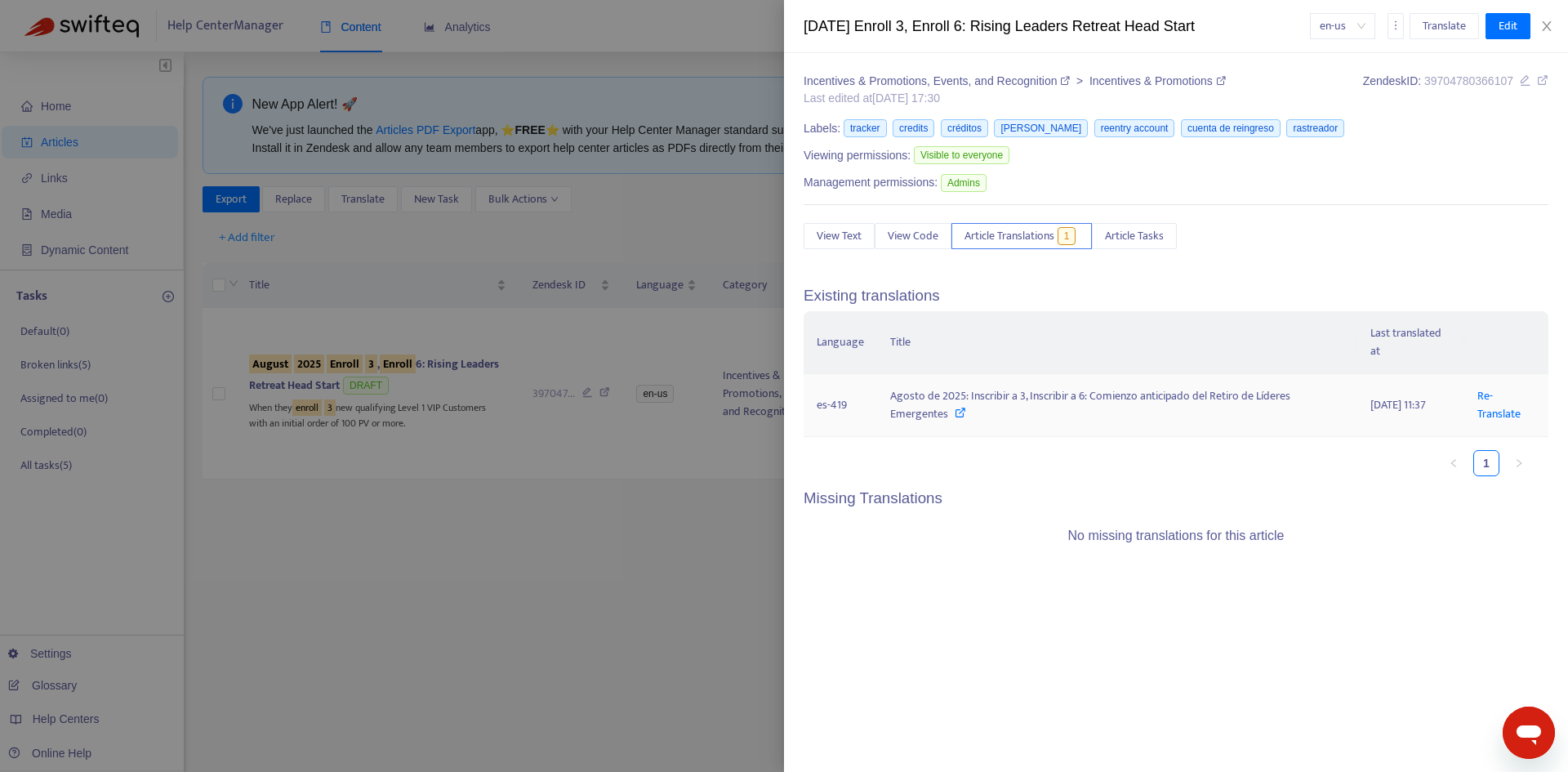
click at [955, 414] on icon at bounding box center [960, 412] width 11 height 11
click at [552, 485] on div at bounding box center [784, 386] width 1568 height 772
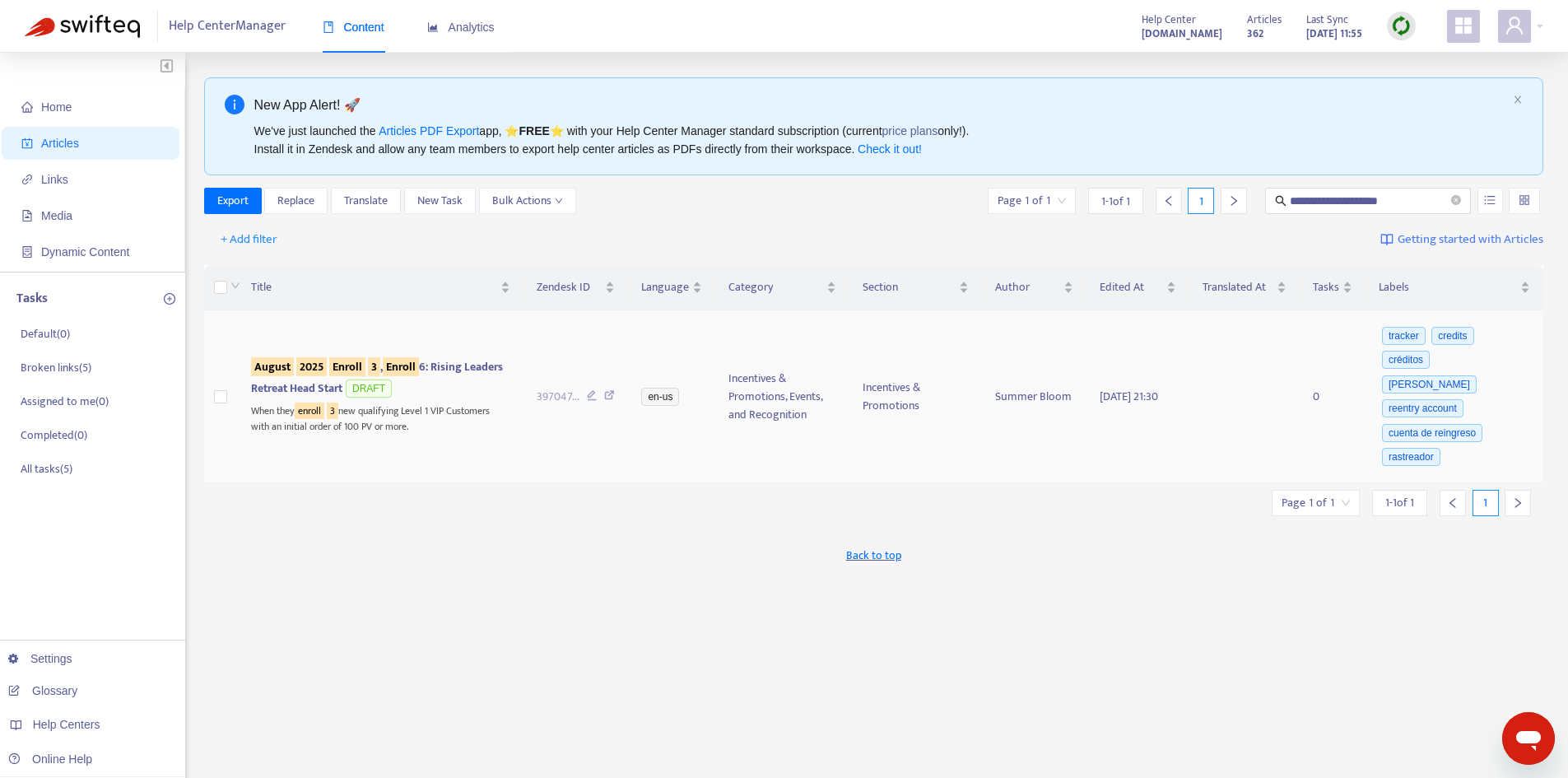
click at [608, 390] on icon at bounding box center [609, 397] width 10 height 15
click at [1382, 192] on span "**********" at bounding box center [1368, 201] width 206 height 27
click at [1382, 192] on input "**********" at bounding box center [1369, 201] width 158 height 18
paste input "text"
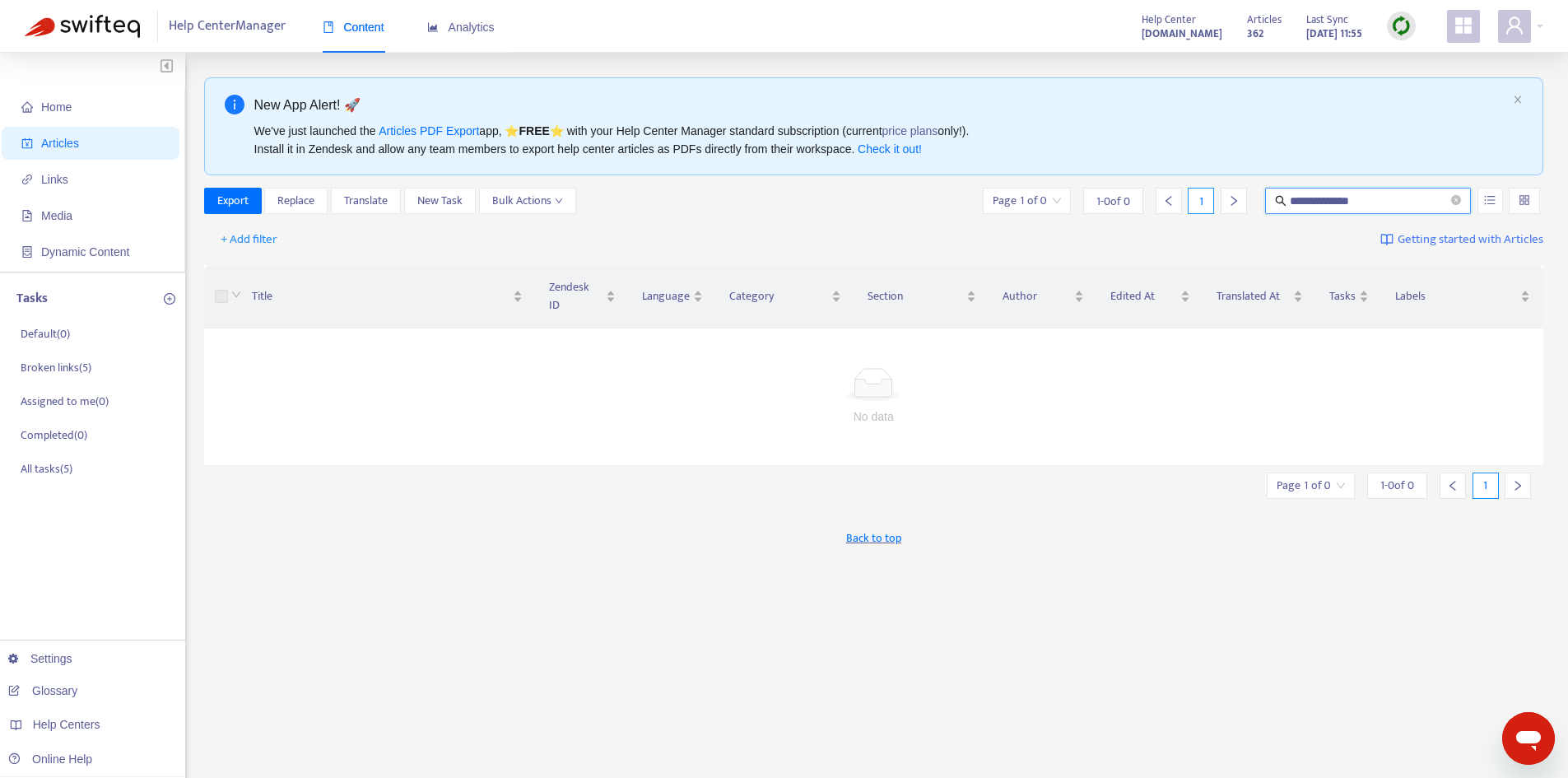
click at [1402, 209] on input "**********" at bounding box center [1369, 201] width 158 height 18
type input "**********"
click at [1539, 24] on div at bounding box center [1521, 27] width 45 height 33
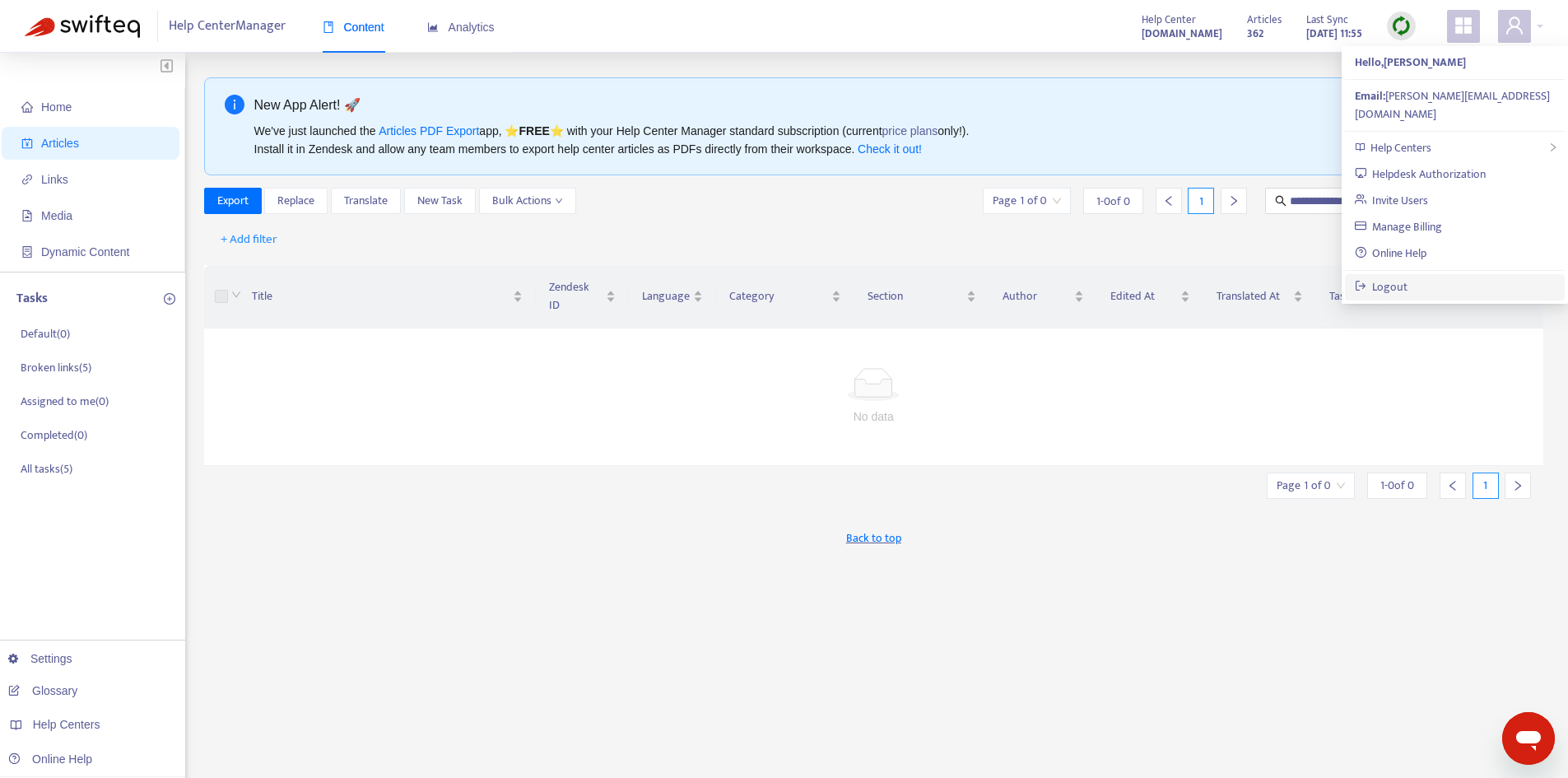
click at [1408, 277] on link "Logout" at bounding box center [1382, 286] width 53 height 19
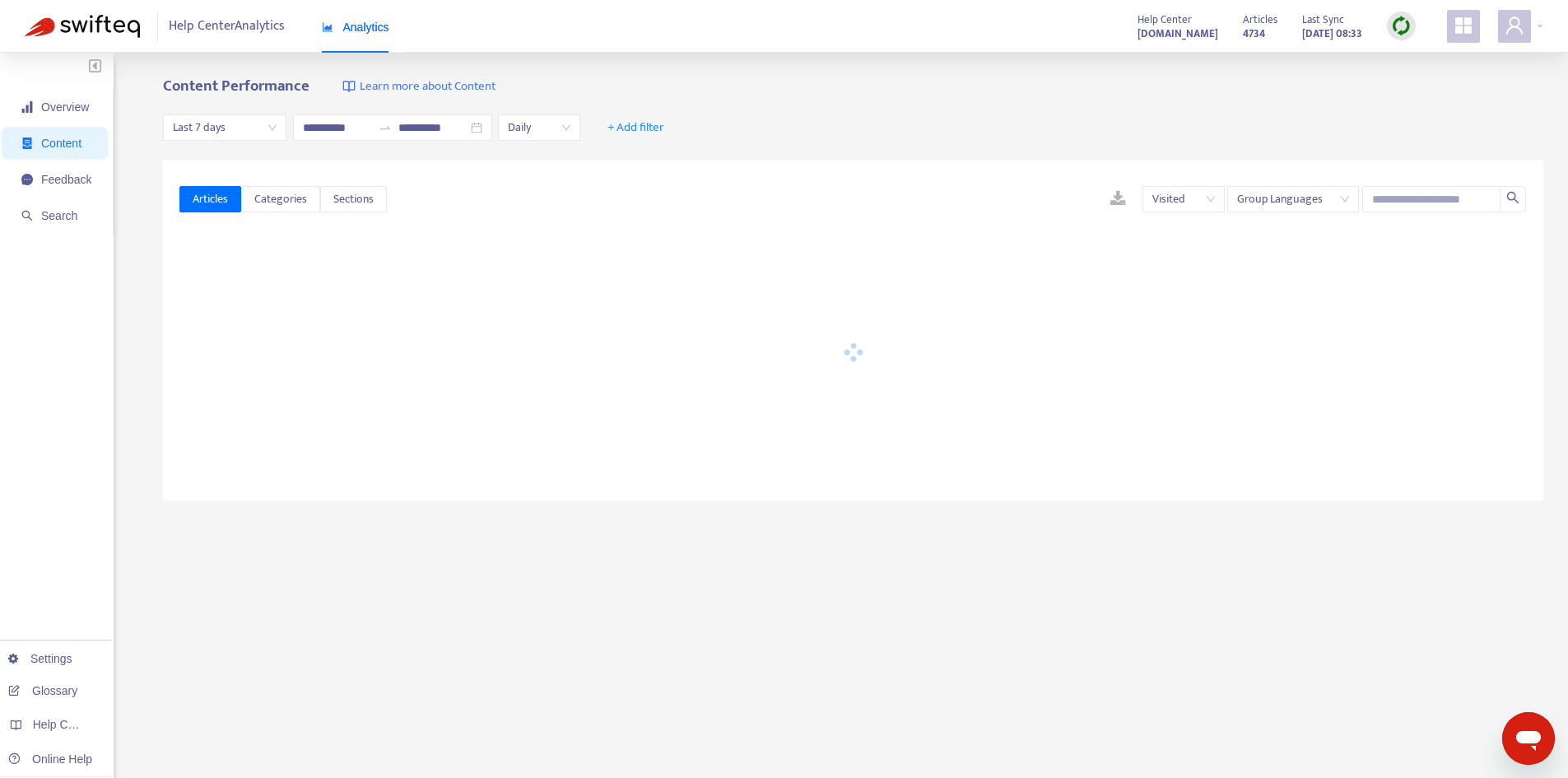
type input "**********"
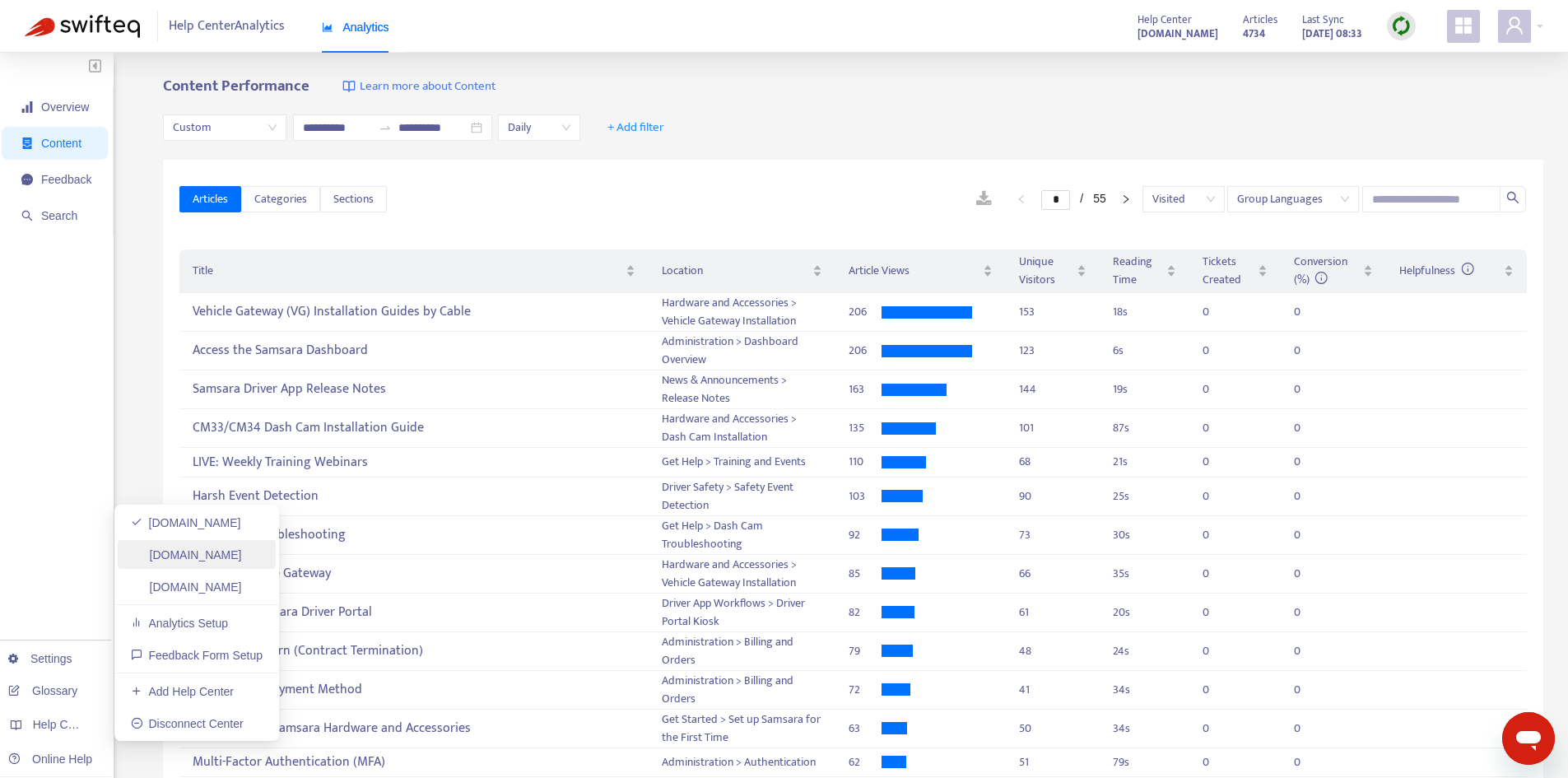
click at [242, 555] on link "[DOMAIN_NAME]" at bounding box center [187, 554] width 112 height 13
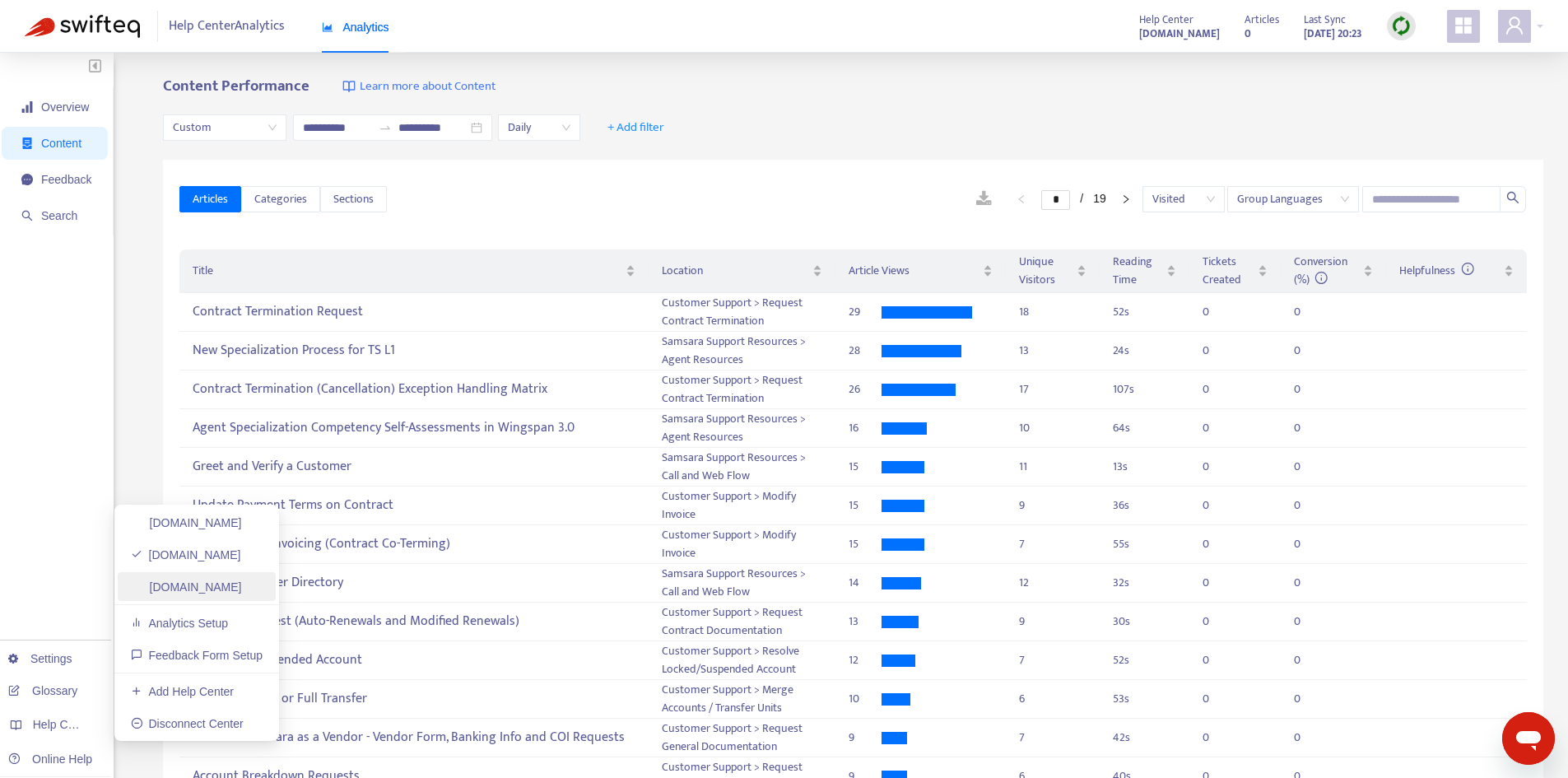
click at [242, 590] on link "[DOMAIN_NAME]" at bounding box center [187, 587] width 112 height 13
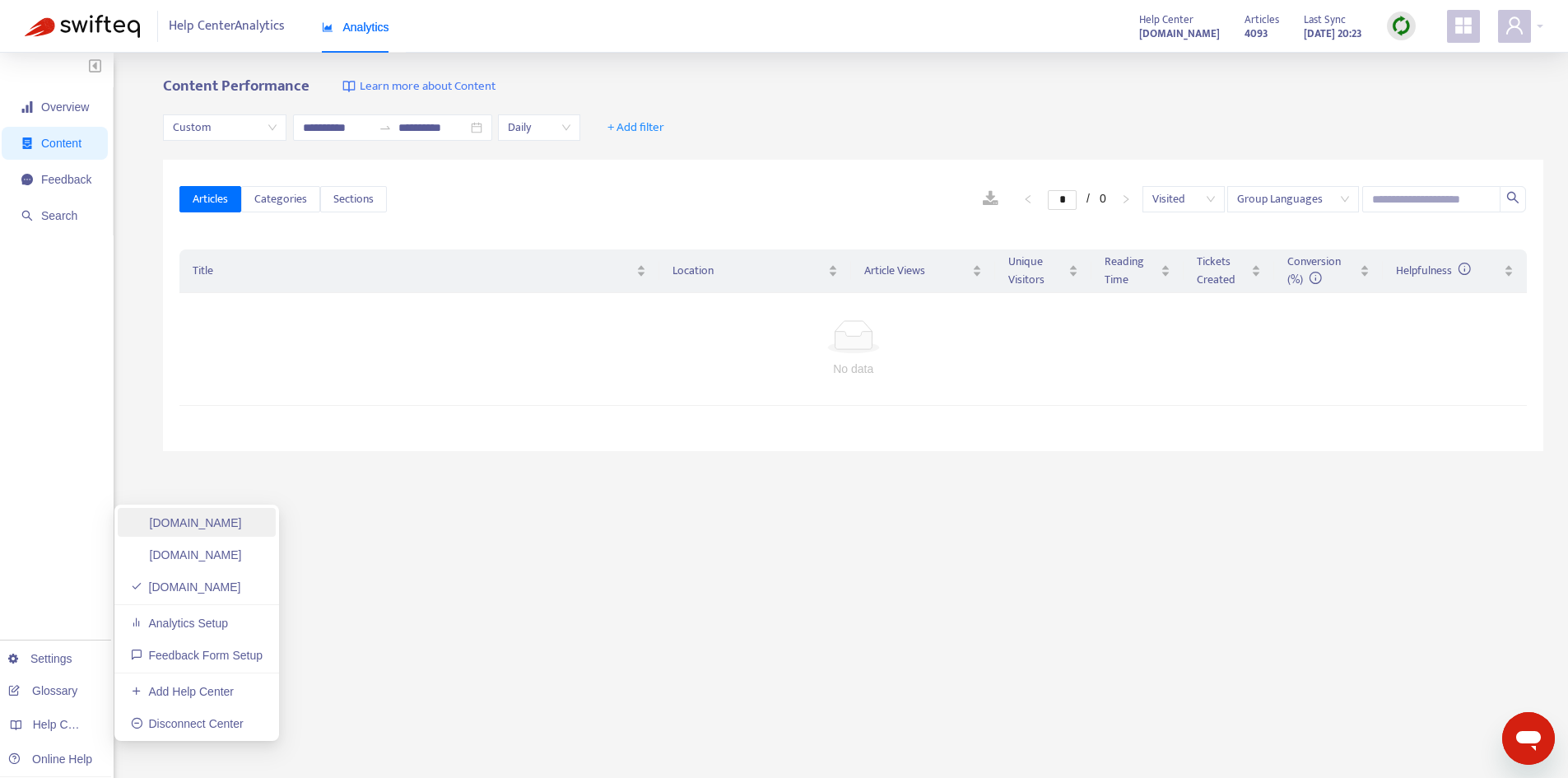
click at [242, 521] on link "[DOMAIN_NAME]" at bounding box center [187, 522] width 112 height 13
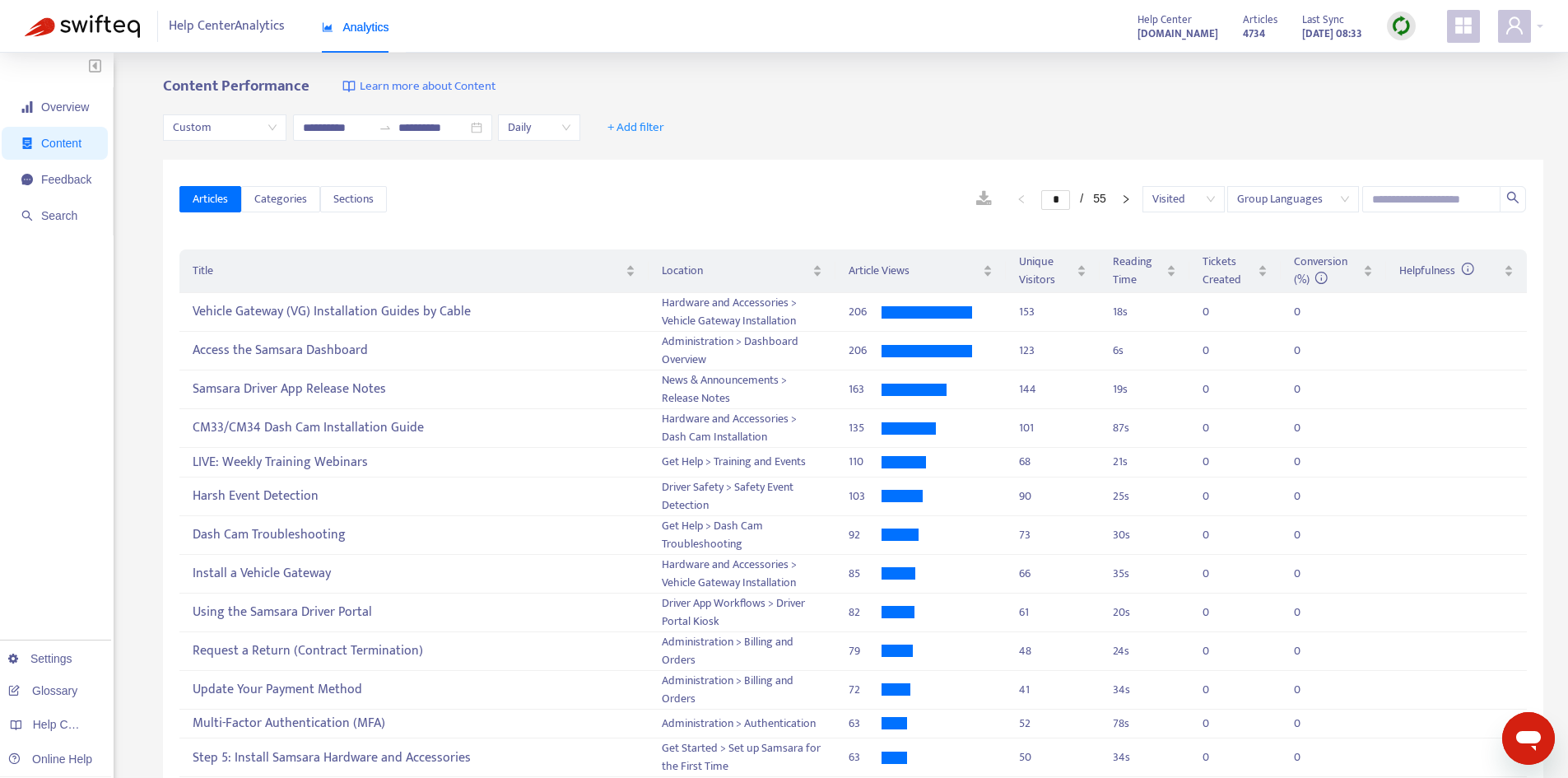
click at [1182, 36] on strong "[DOMAIN_NAME]" at bounding box center [1178, 33] width 81 height 18
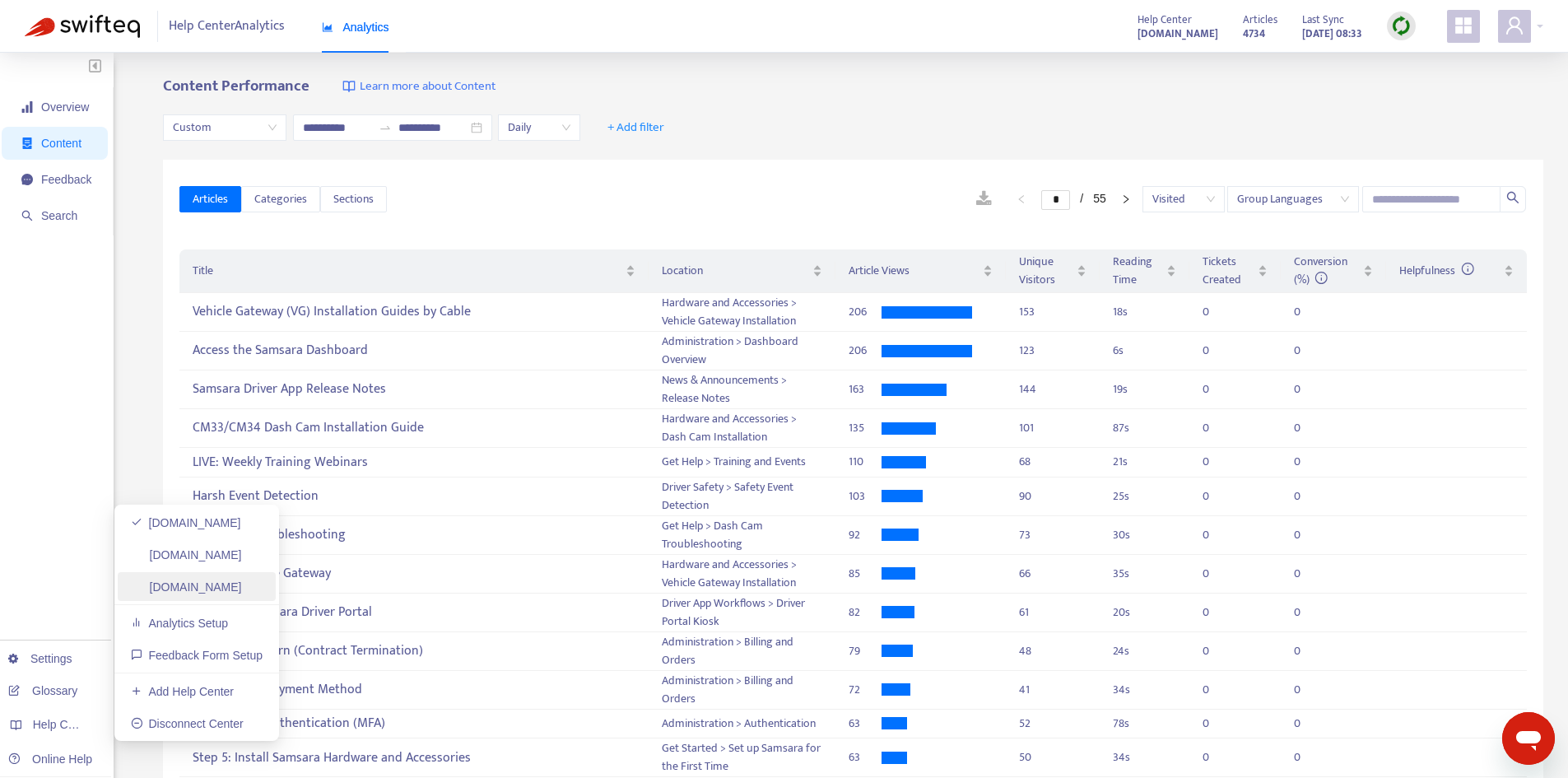
click at [242, 591] on link "[DOMAIN_NAME]" at bounding box center [187, 587] width 112 height 13
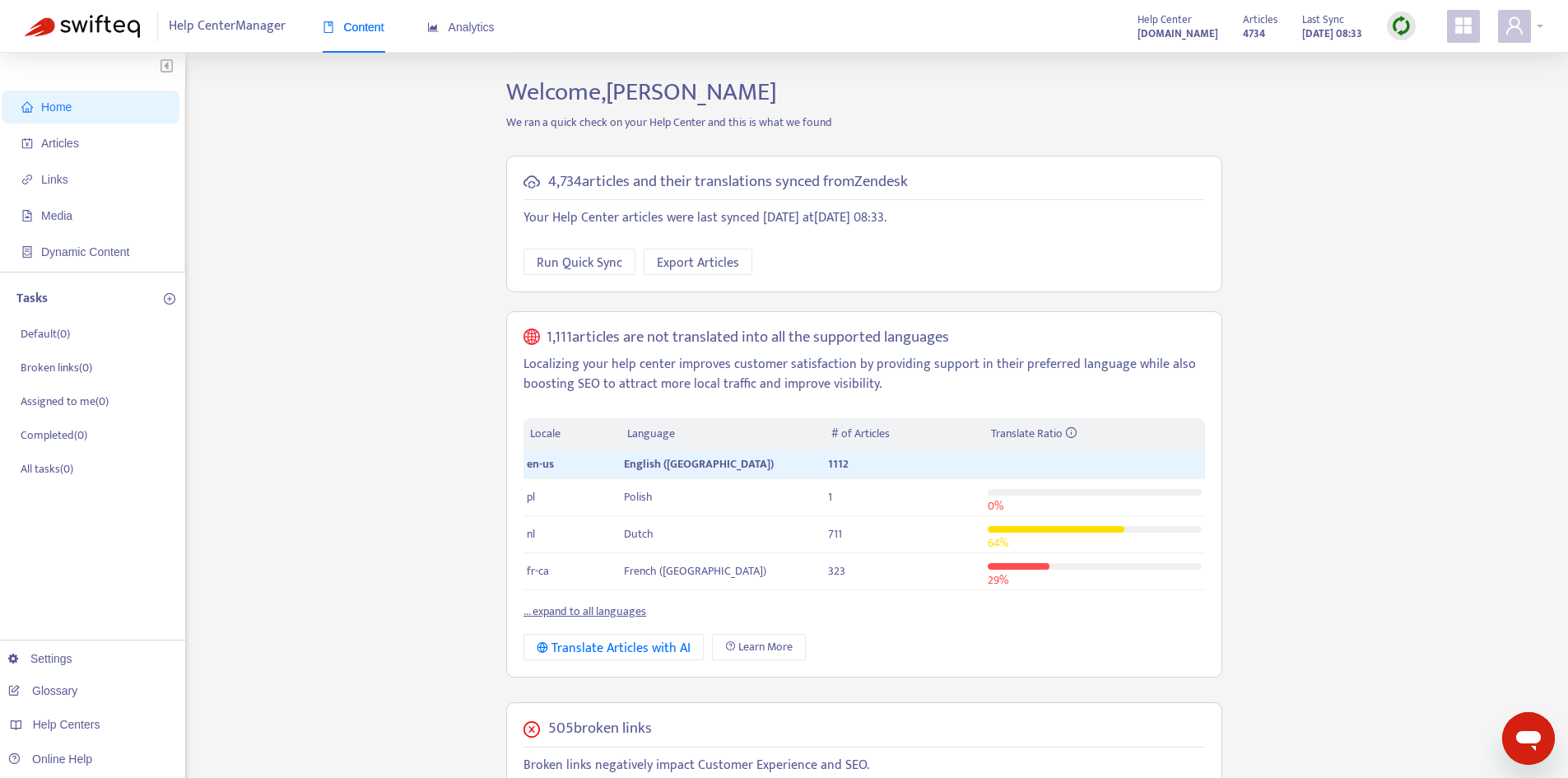
click at [1522, 35] on icon "user" at bounding box center [1514, 25] width 20 height 20
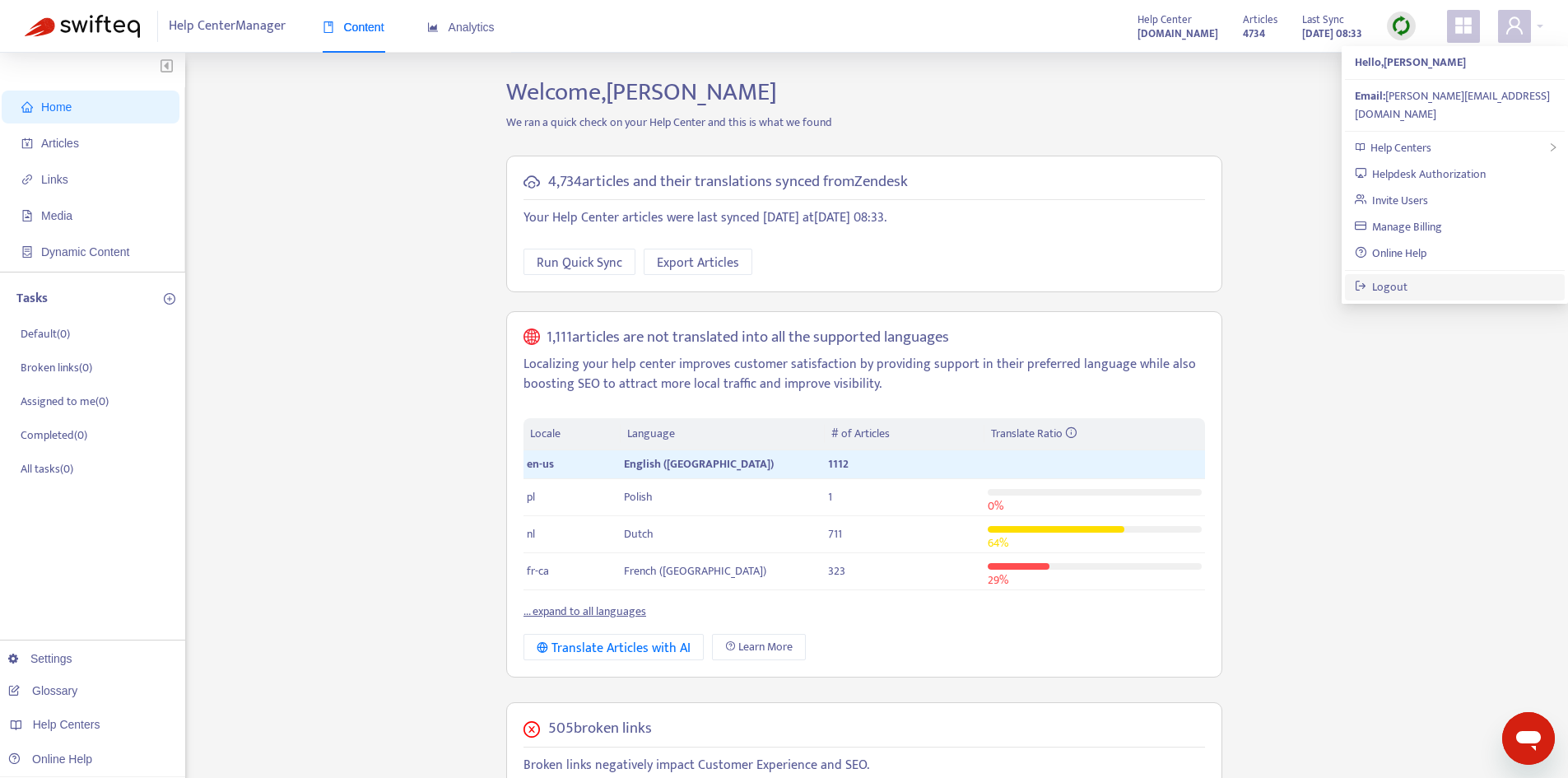
click at [1408, 277] on link "Logout" at bounding box center [1382, 286] width 53 height 19
